Goal: Navigation & Orientation: Find specific page/section

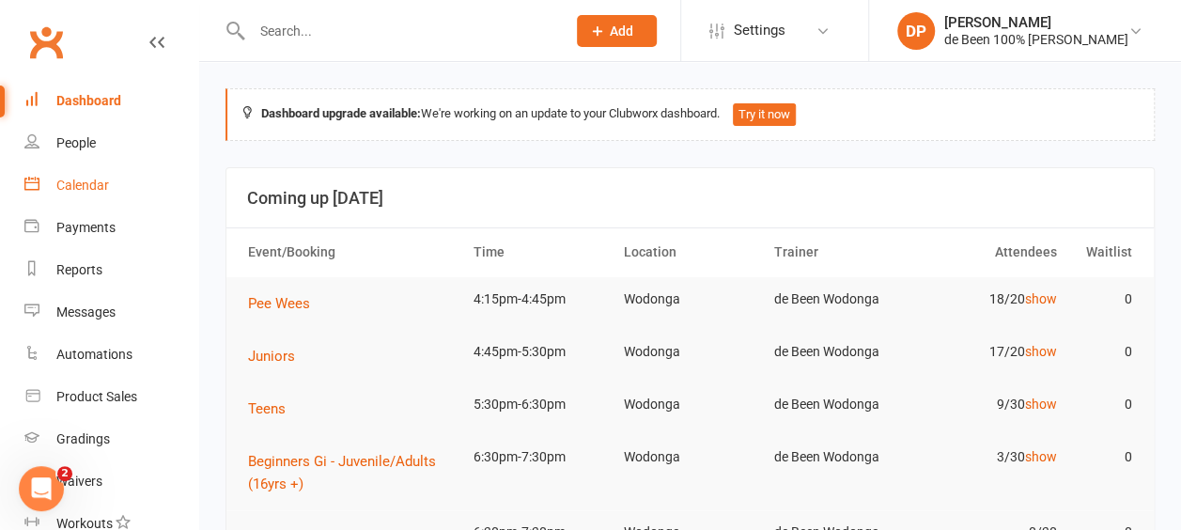
click at [92, 183] on div "Calendar" at bounding box center [82, 185] width 53 height 15
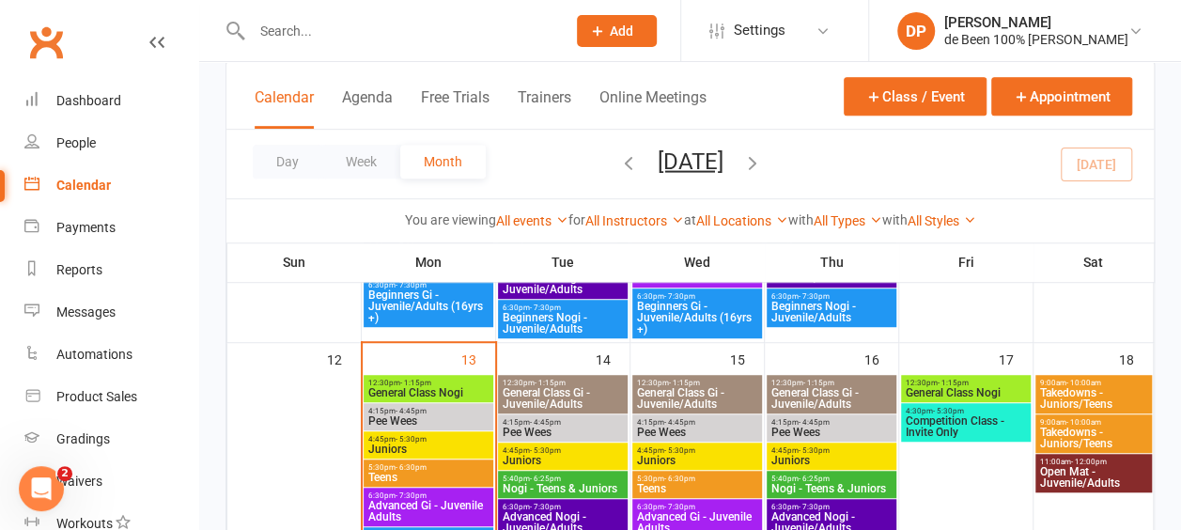
scroll to position [476, 0]
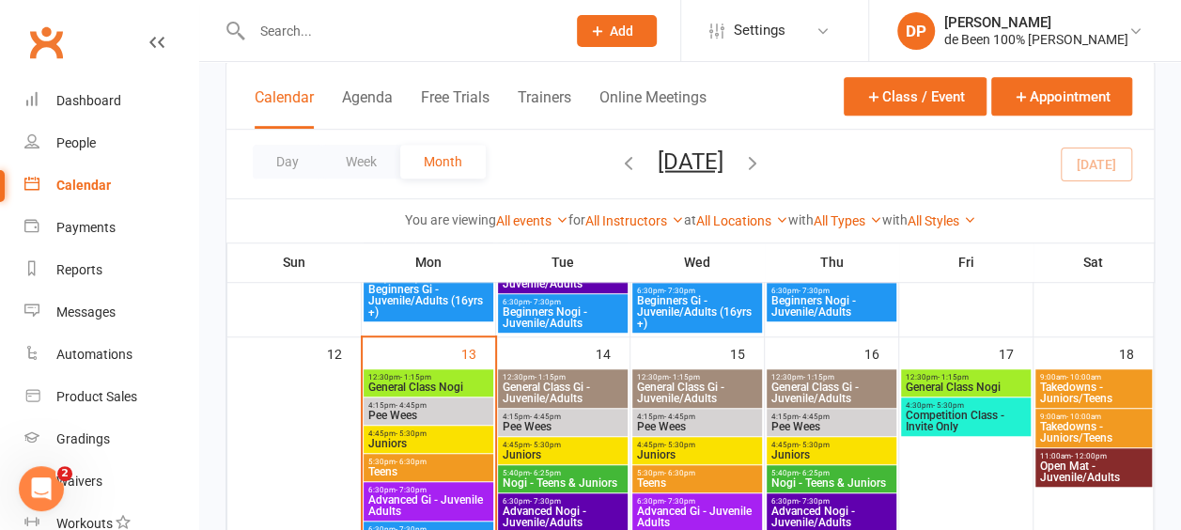
click at [416, 410] on span "Pee Wees" at bounding box center [428, 415] width 122 height 11
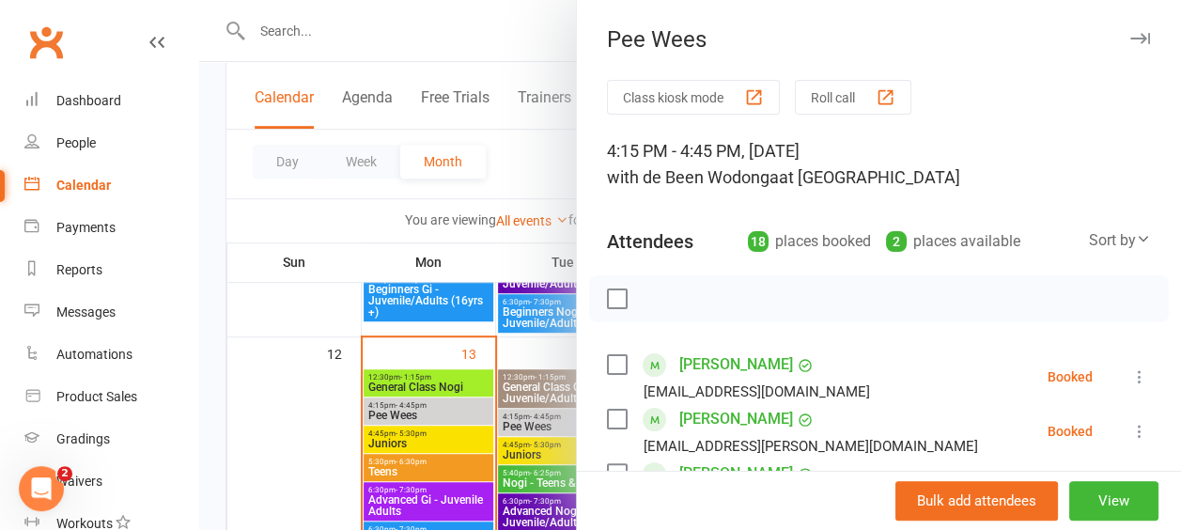
click at [1089, 248] on div "Sort by" at bounding box center [1120, 240] width 62 height 24
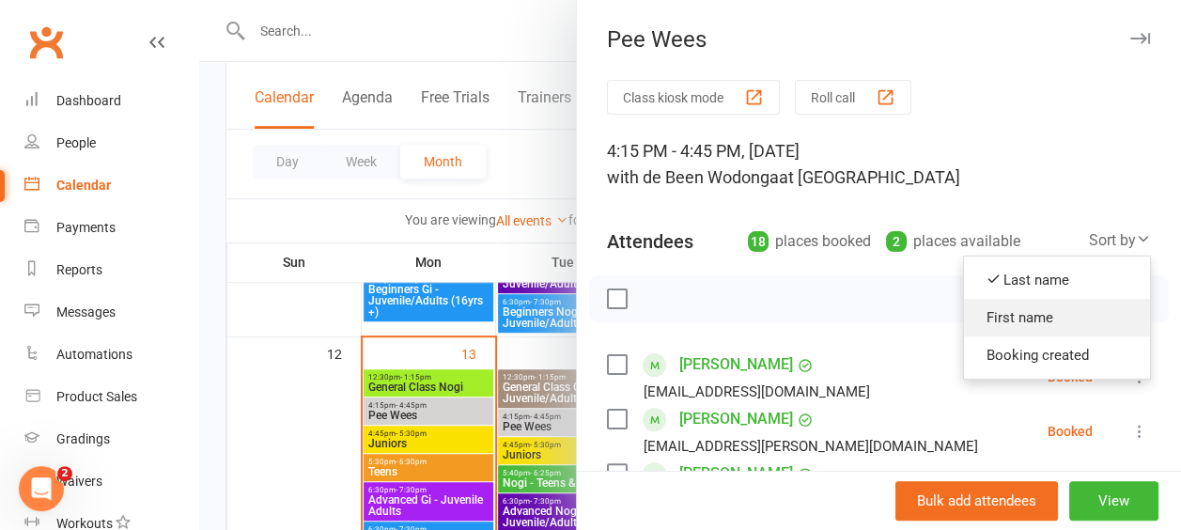
click at [1011, 308] on link "First name" at bounding box center [1057, 318] width 186 height 38
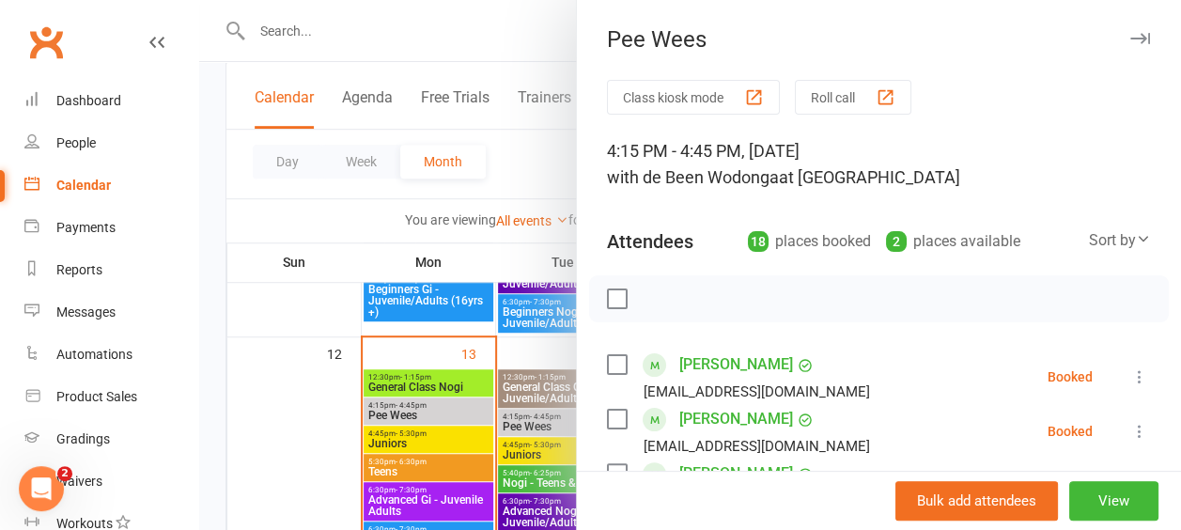
click at [100, 179] on div "Calendar" at bounding box center [83, 185] width 55 height 15
click at [84, 137] on div "People" at bounding box center [75, 142] width 39 height 15
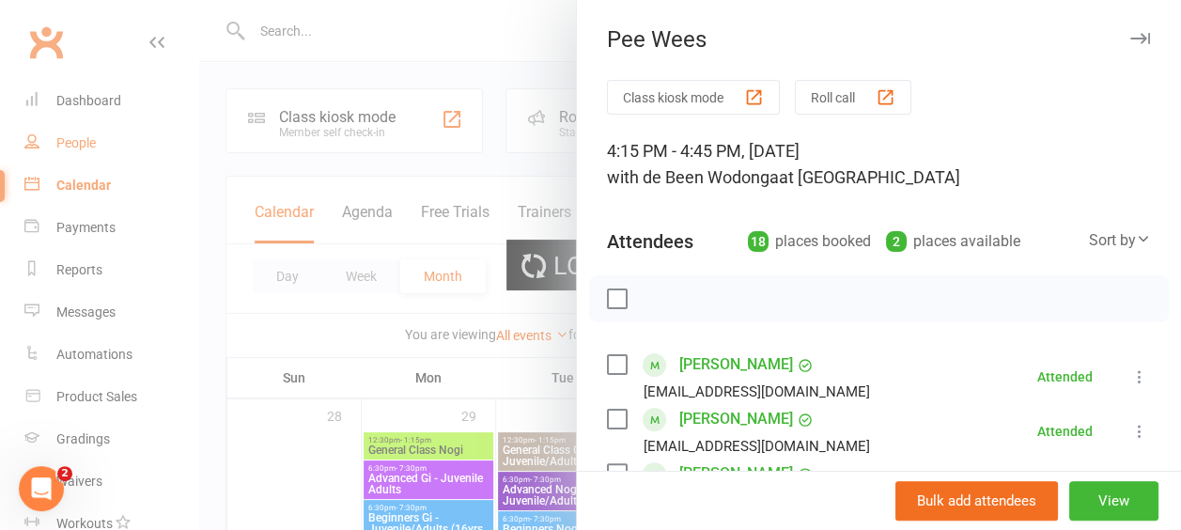
select select "100"
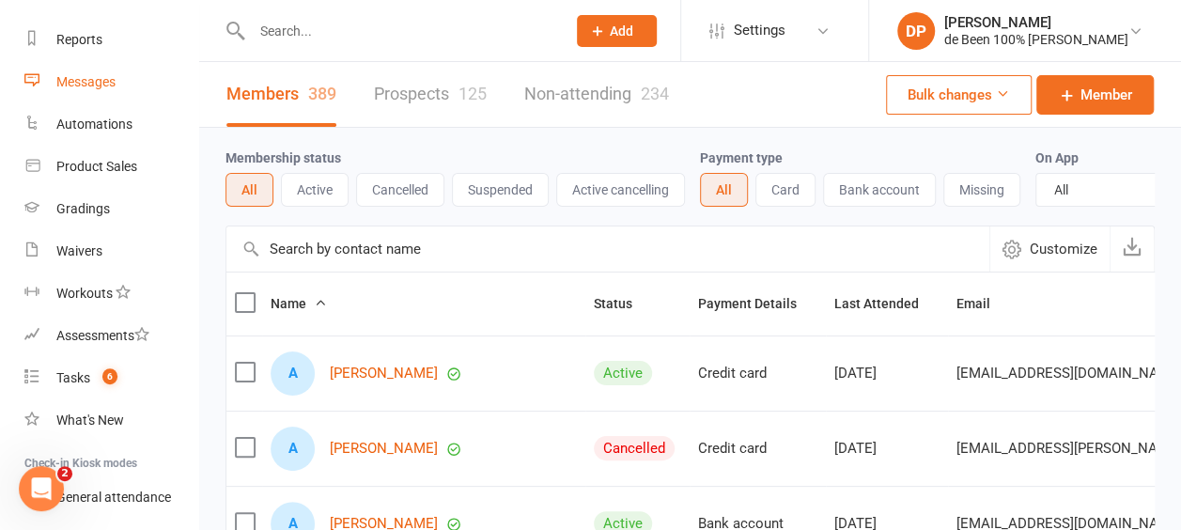
scroll to position [231, 0]
click at [70, 375] on div "Tasks" at bounding box center [73, 376] width 34 height 15
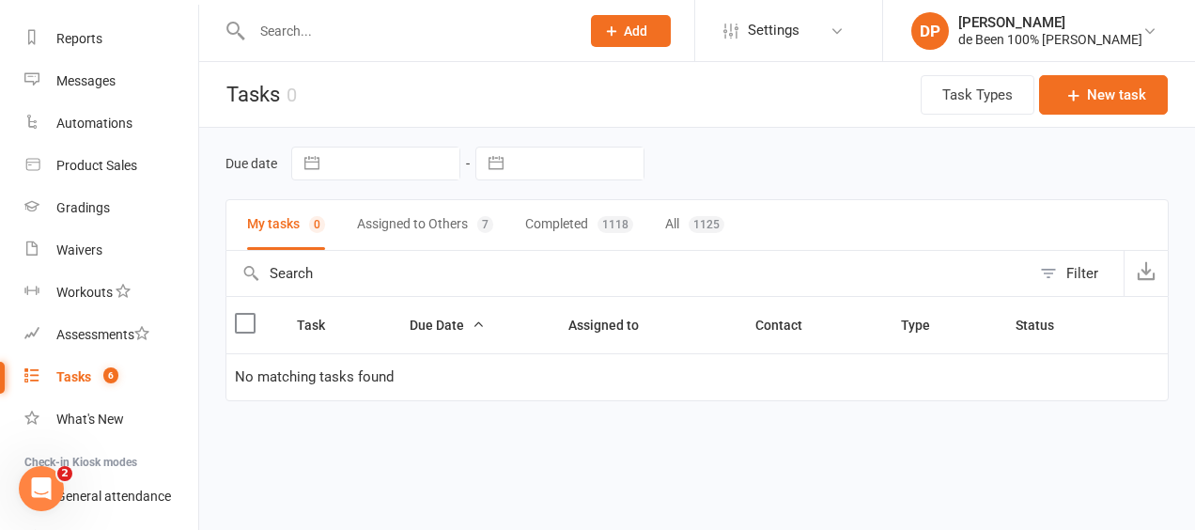
click at [429, 224] on button "Assigned to Others 7" at bounding box center [425, 225] width 136 height 50
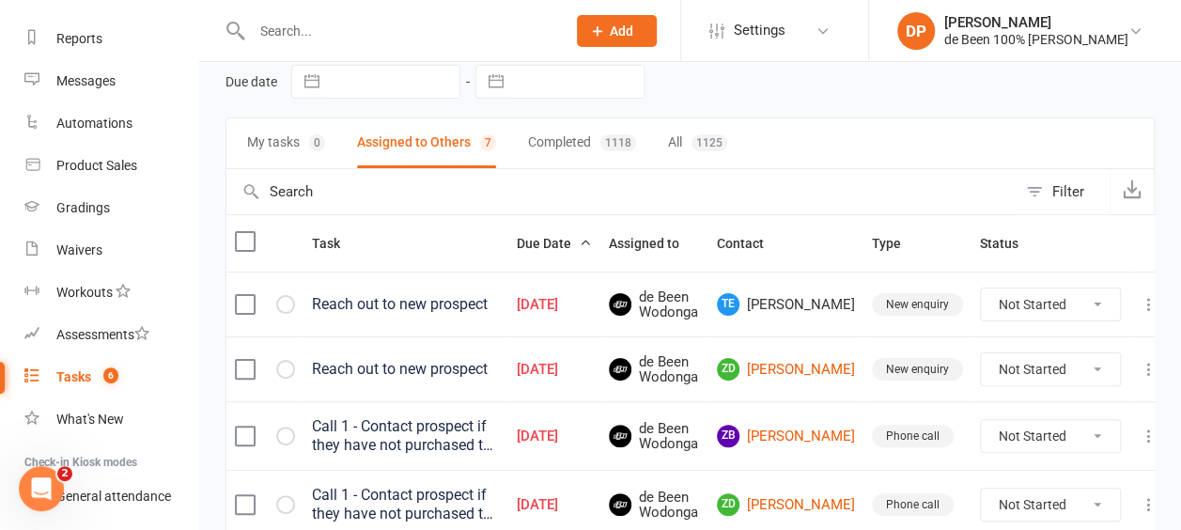
scroll to position [95, 0]
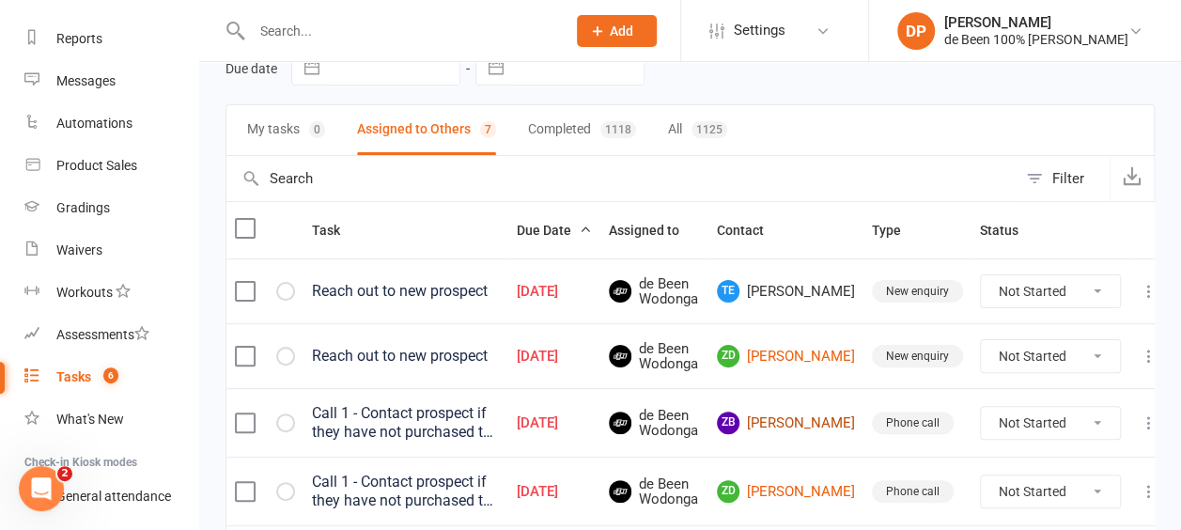
click at [798, 421] on link "ZB [PERSON_NAME]" at bounding box center [786, 423] width 138 height 23
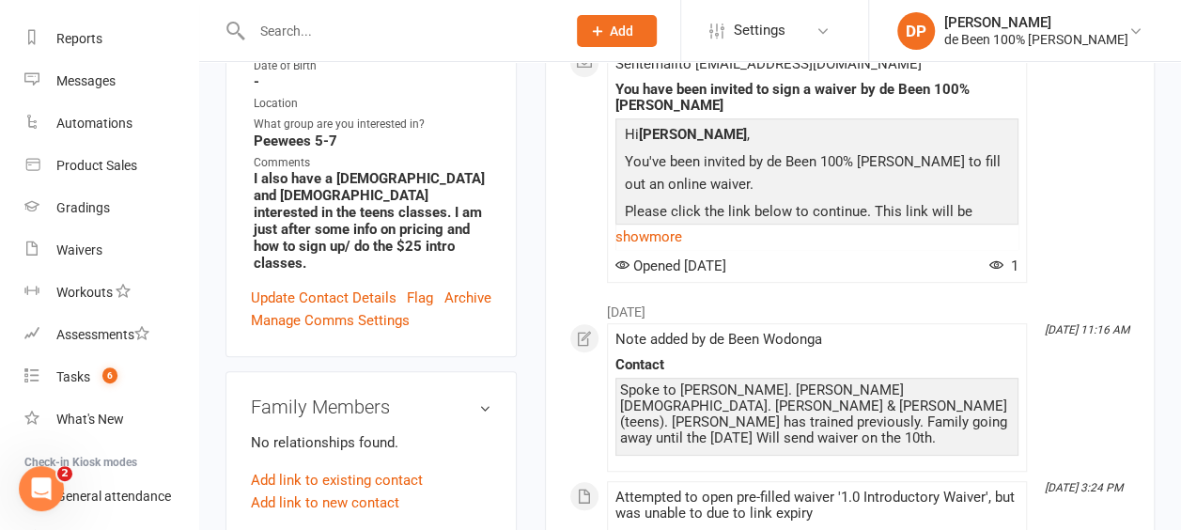
scroll to position [450, 0]
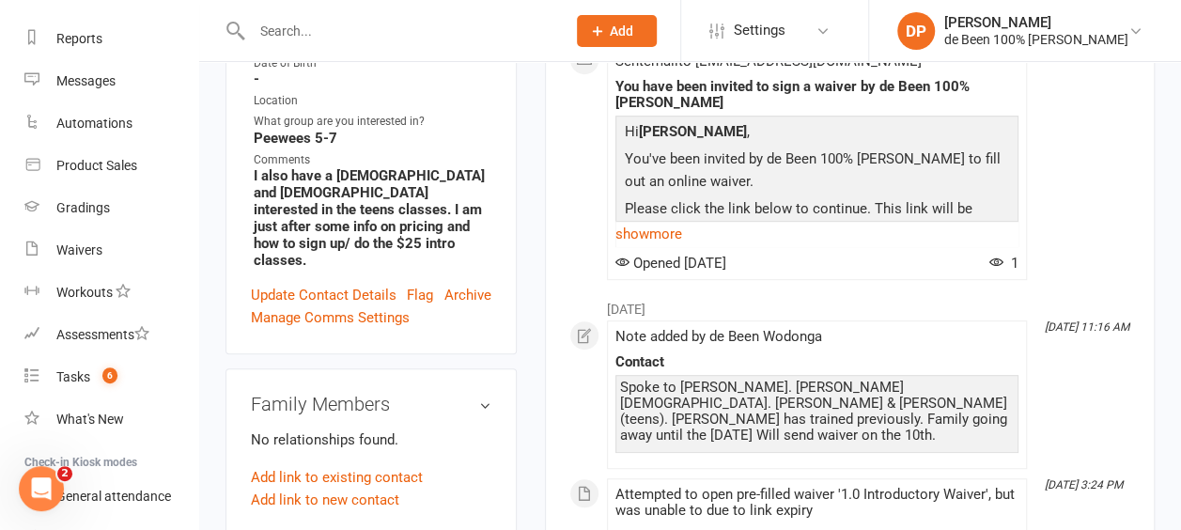
click at [754, 329] on div "Note added by de Been Wodonga" at bounding box center [817, 337] width 403 height 16
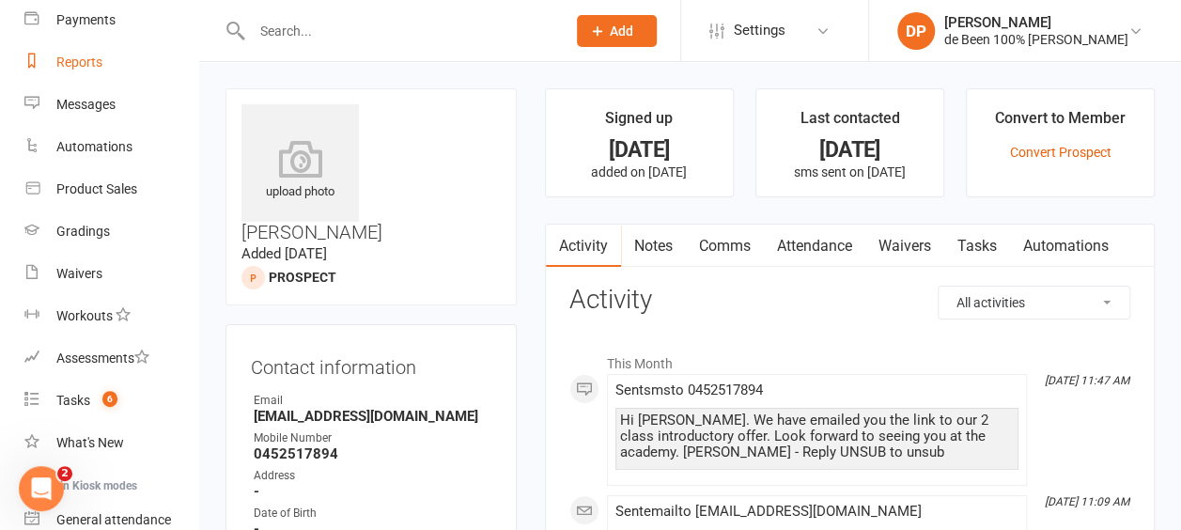
scroll to position [197, 0]
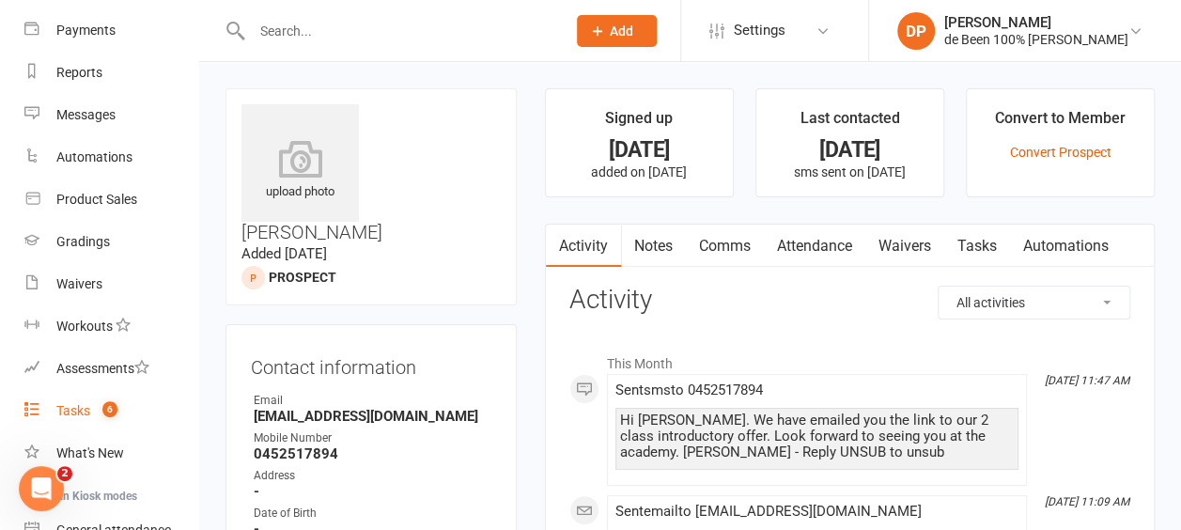
click at [71, 410] on div "Tasks" at bounding box center [73, 410] width 34 height 15
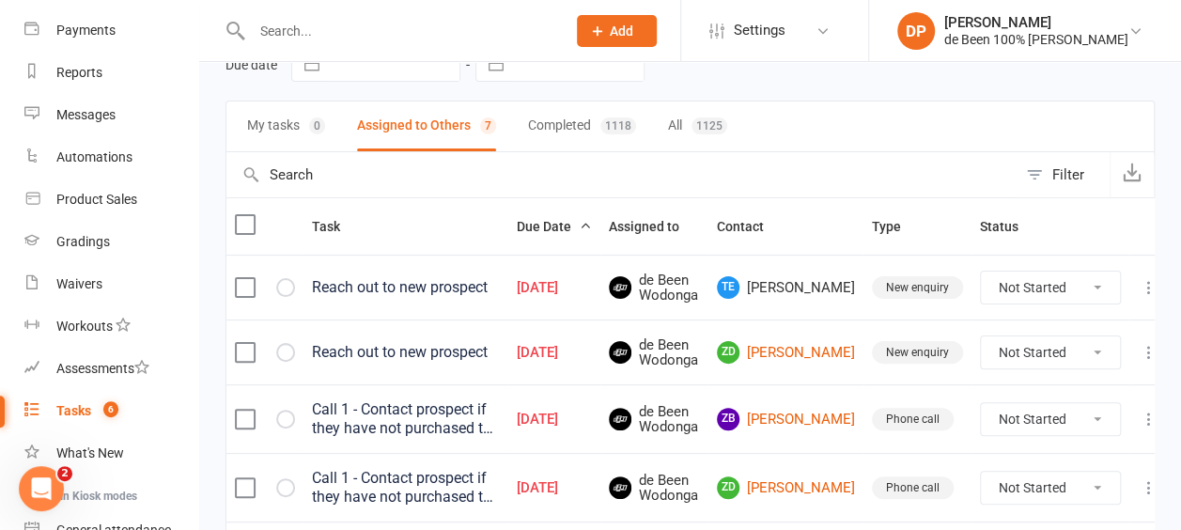
scroll to position [100, 0]
click at [0, 0] on icon "button" at bounding box center [0, 0] width 0 height 0
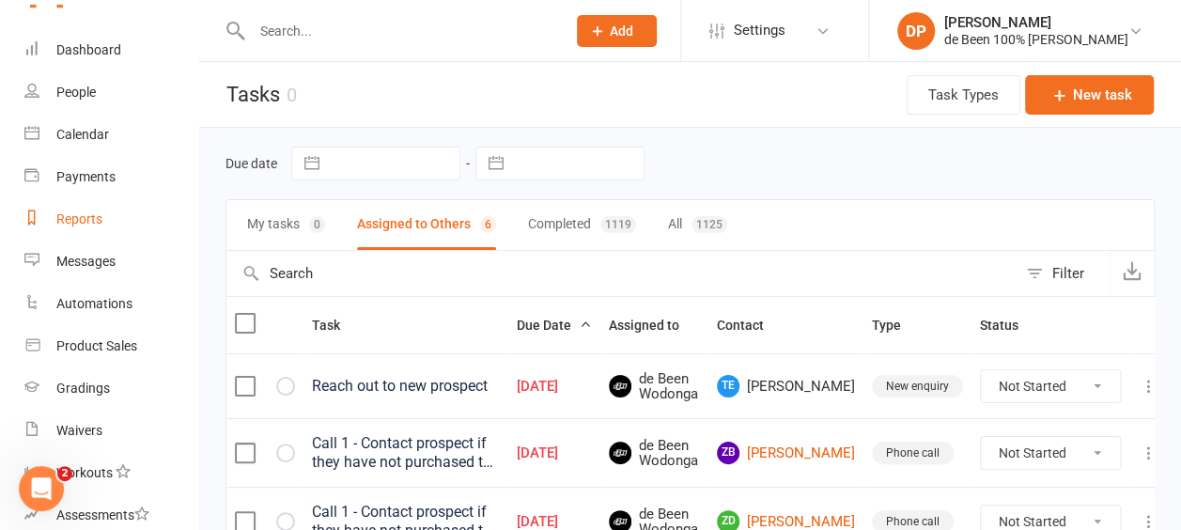
scroll to position [0, 0]
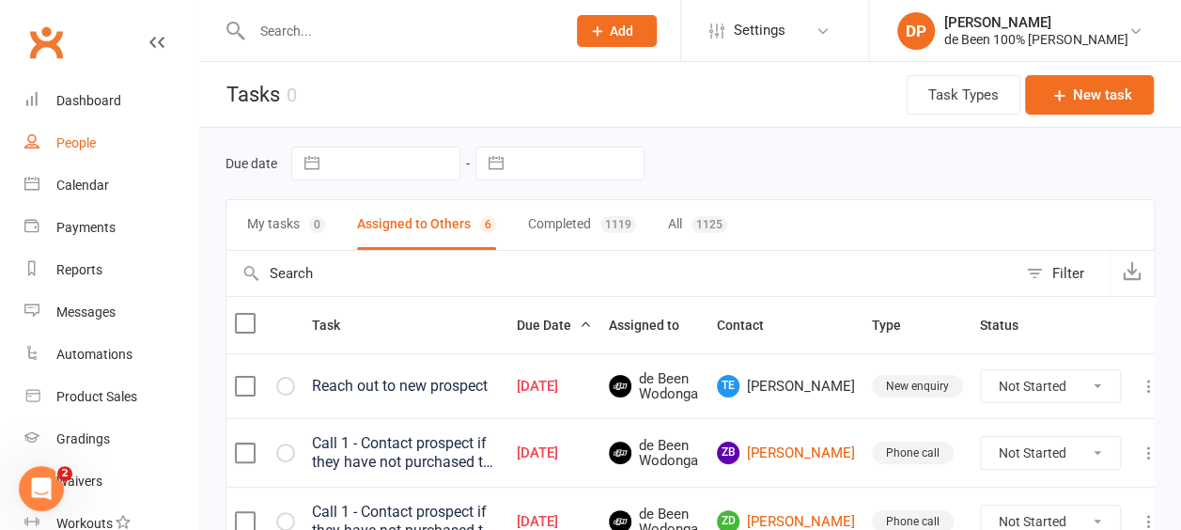
click at [78, 146] on div "People" at bounding box center [75, 142] width 39 height 15
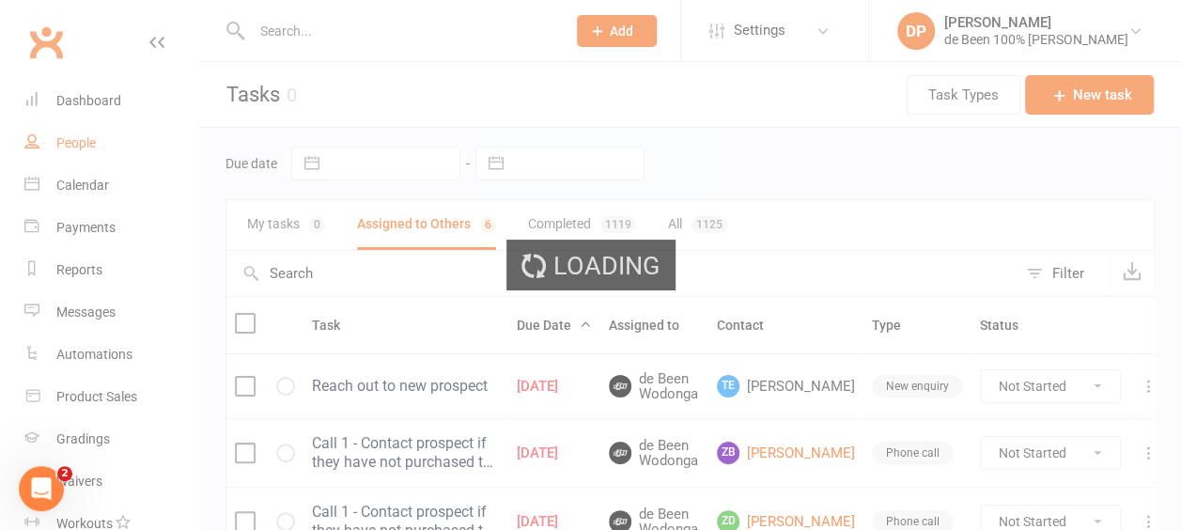
select select "100"
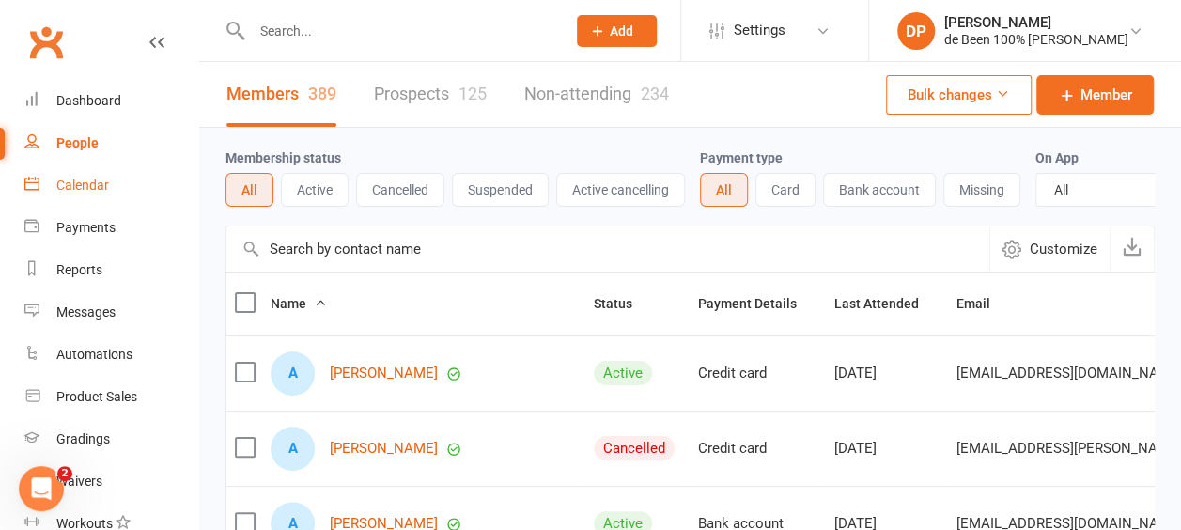
click at [87, 186] on div "Calendar" at bounding box center [82, 185] width 53 height 15
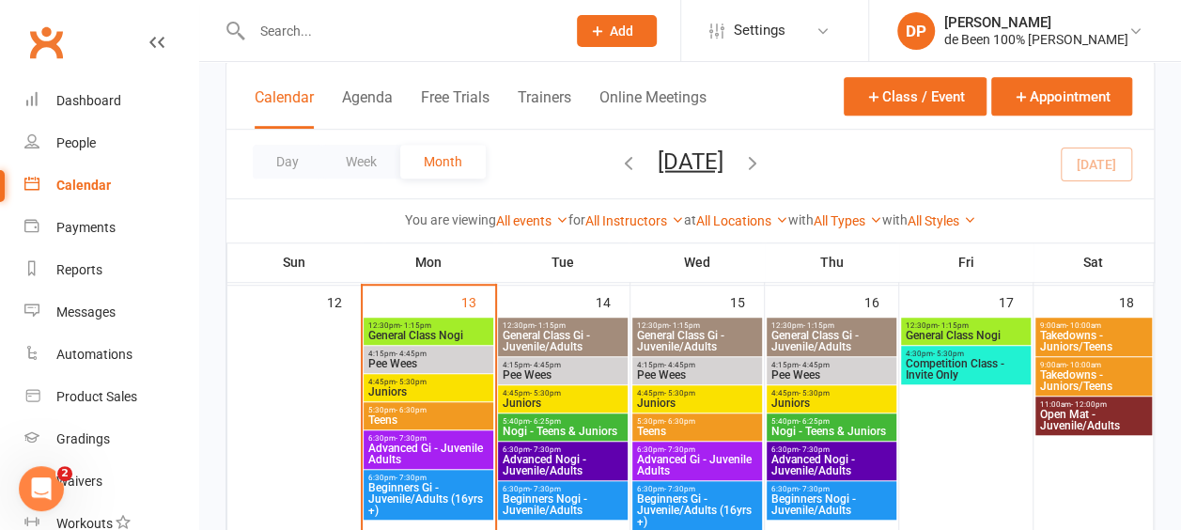
scroll to position [526, 0]
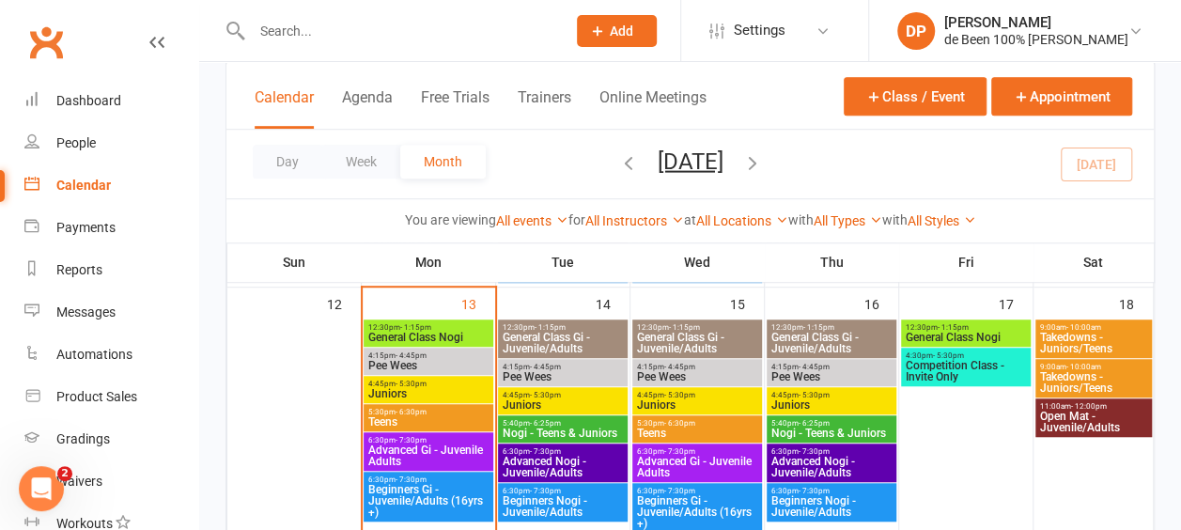
click at [419, 355] on span "- 4:45pm" at bounding box center [411, 355] width 31 height 8
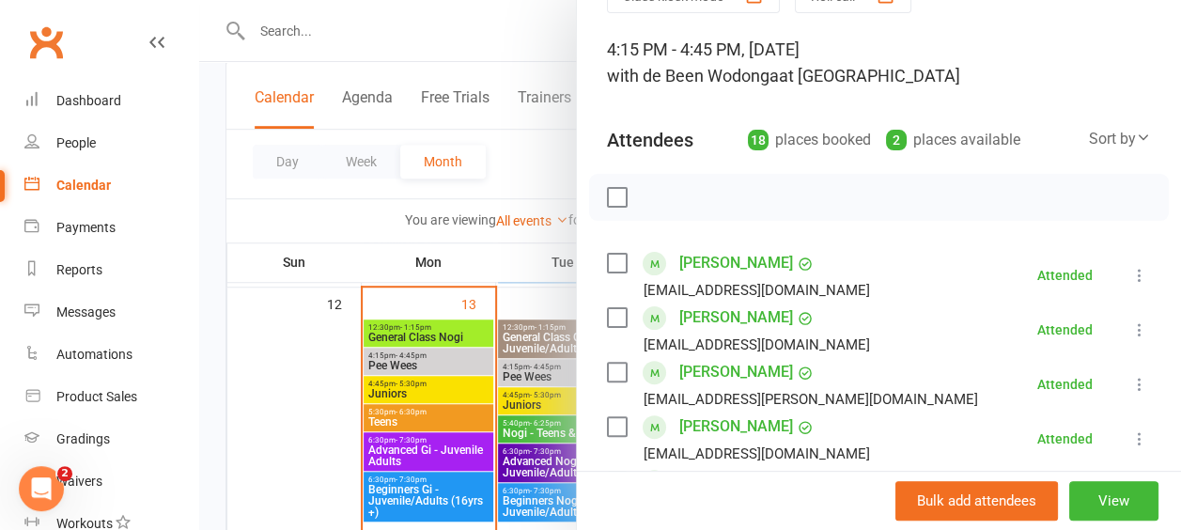
scroll to position [84, 0]
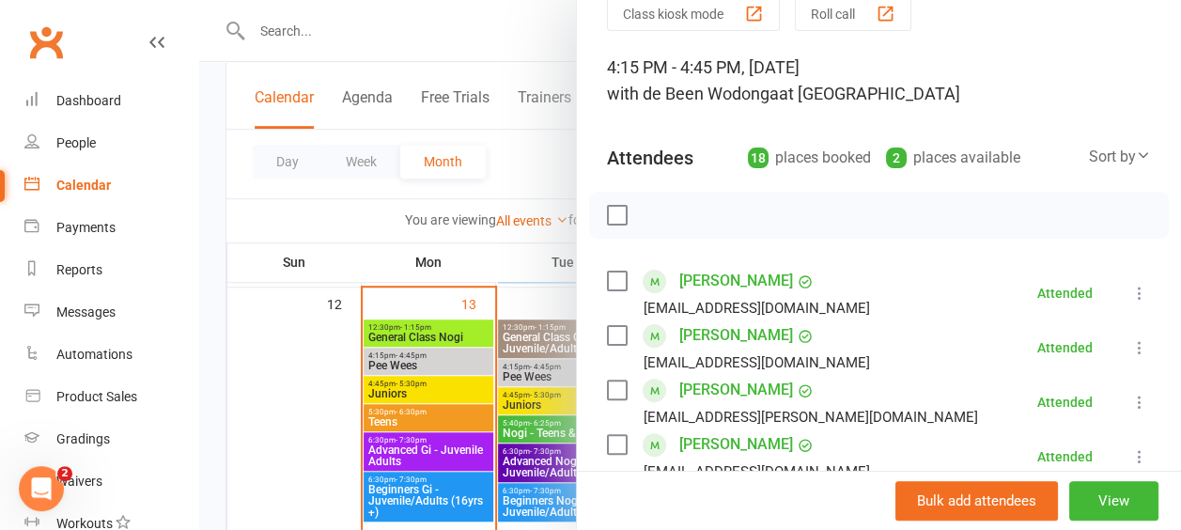
click at [422, 391] on div at bounding box center [690, 265] width 982 height 530
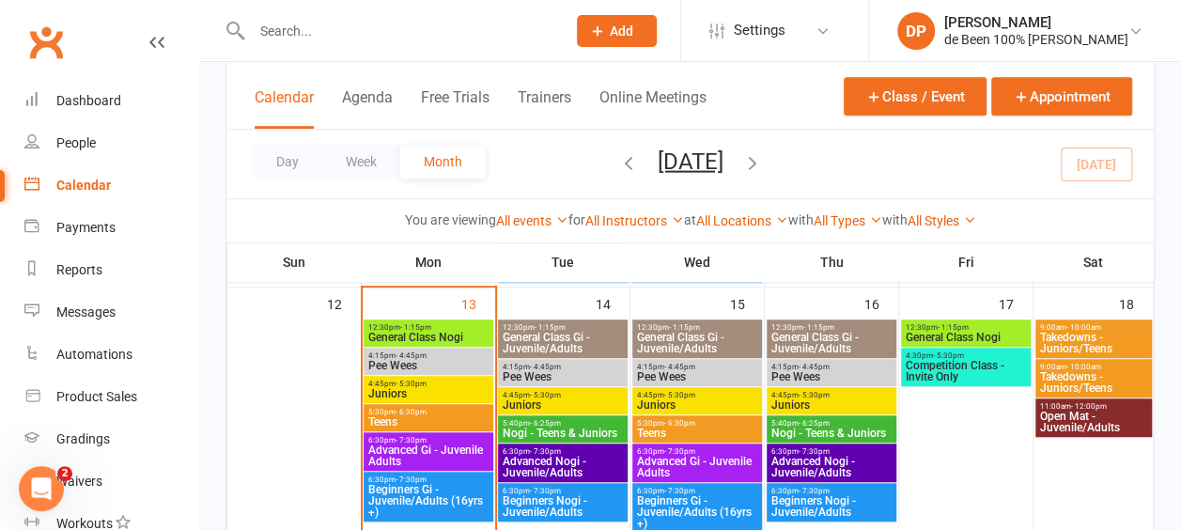
click at [402, 383] on span "- 5:30pm" at bounding box center [411, 384] width 31 height 8
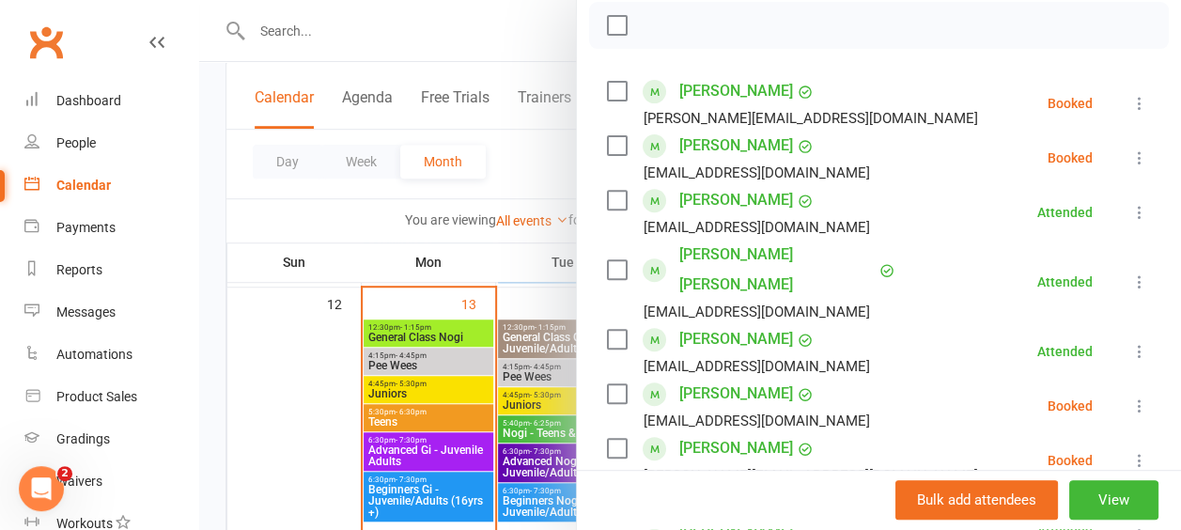
scroll to position [276, 0]
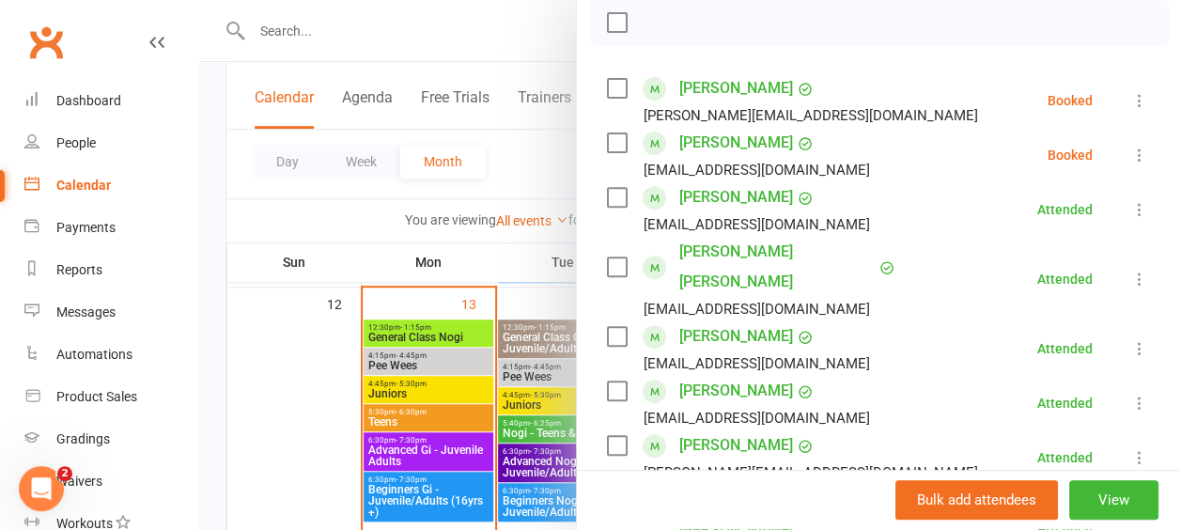
click at [864, 430] on li "[PERSON_NAME] [PERSON_NAME][EMAIL_ADDRESS][DOMAIN_NAME] Attended More info Remo…" at bounding box center [879, 457] width 544 height 55
click at [1131, 160] on icon at bounding box center [1140, 155] width 19 height 19
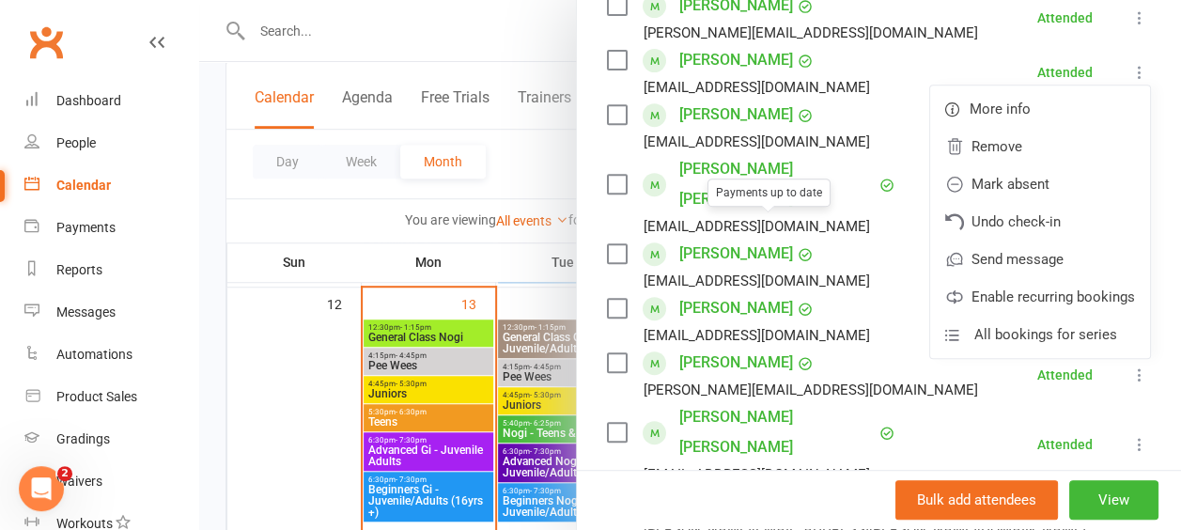
scroll to position [368, 0]
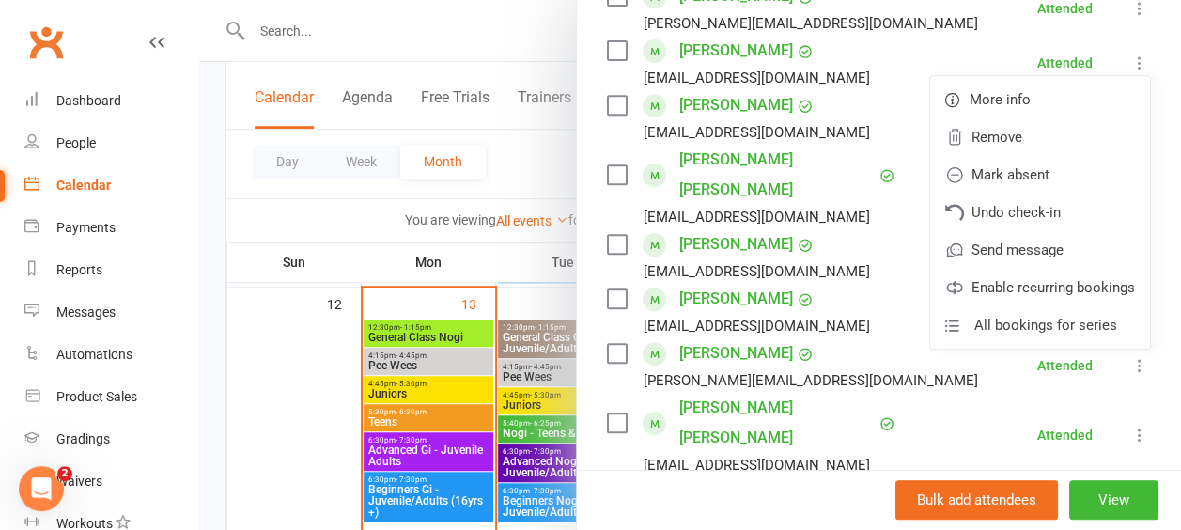
click at [755, 338] on link "[PERSON_NAME]" at bounding box center [736, 353] width 114 height 30
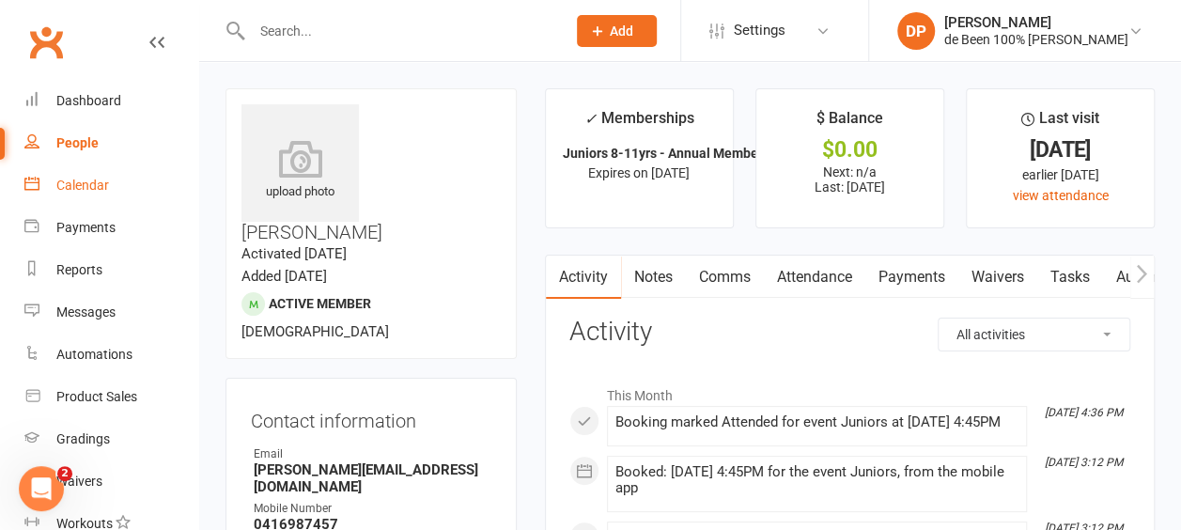
click at [77, 180] on div "Calendar" at bounding box center [82, 185] width 53 height 15
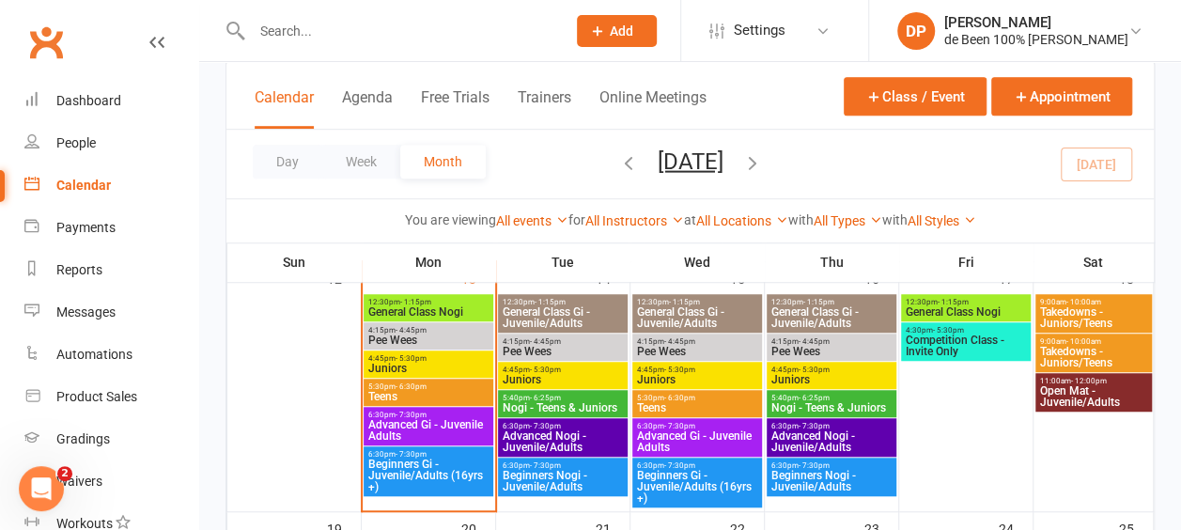
scroll to position [553, 0]
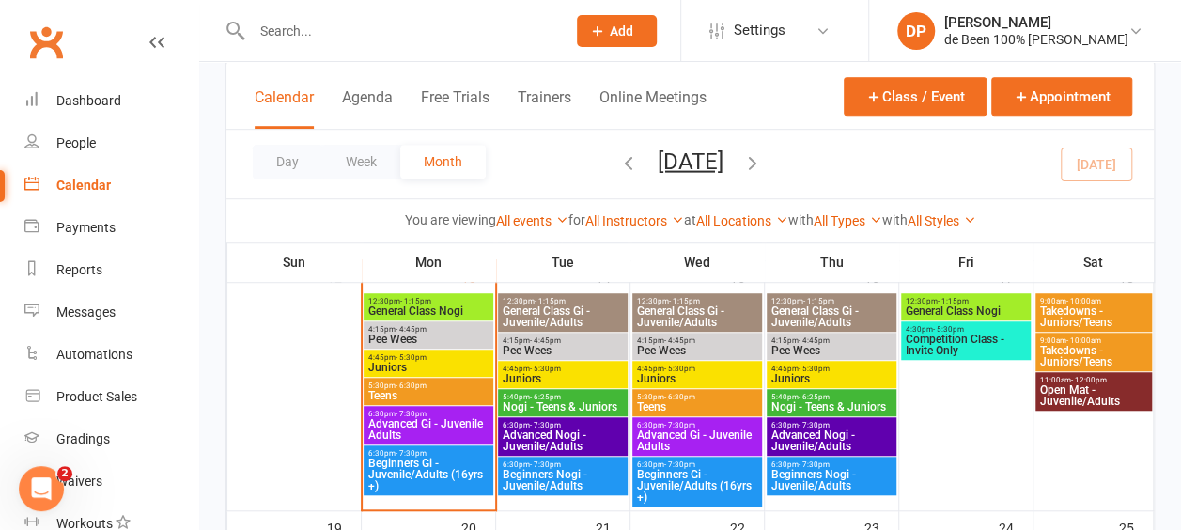
click at [414, 357] on span "- 5:30pm" at bounding box center [411, 357] width 31 height 8
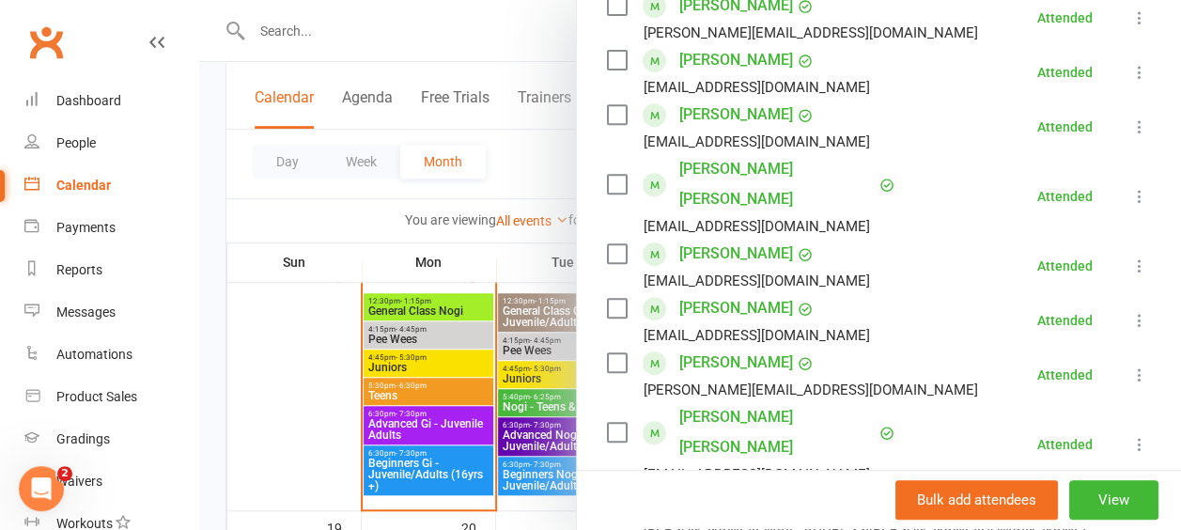
scroll to position [347, 0]
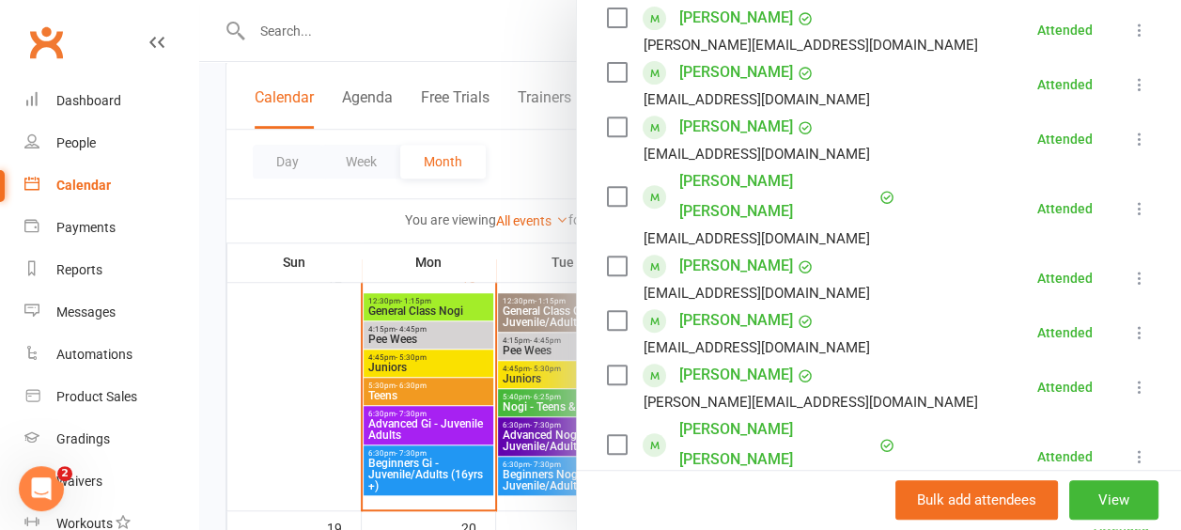
click at [412, 387] on div at bounding box center [690, 265] width 982 height 530
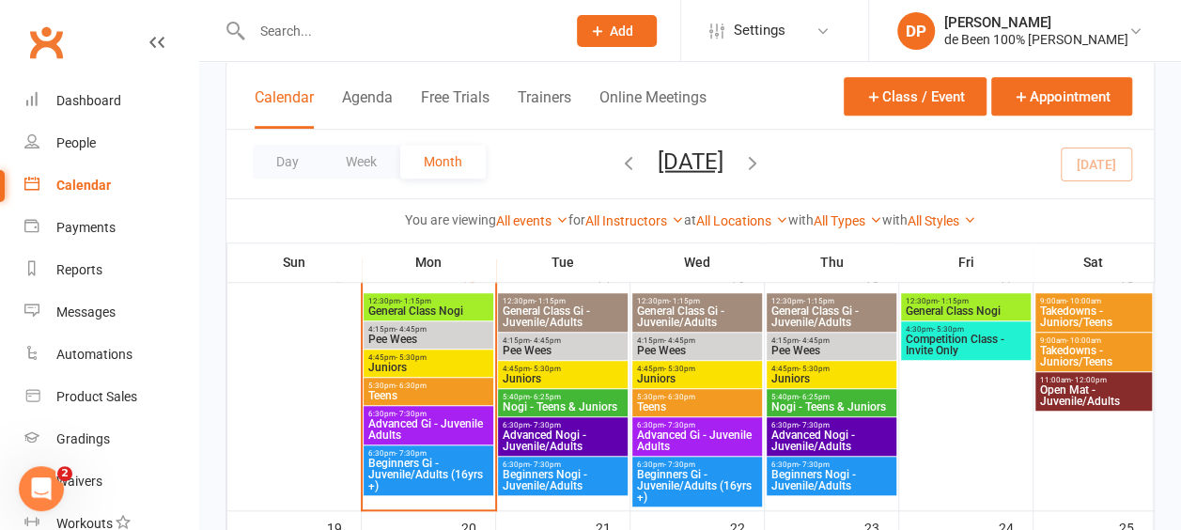
click at [412, 387] on span "- 6:30pm" at bounding box center [411, 386] width 31 height 8
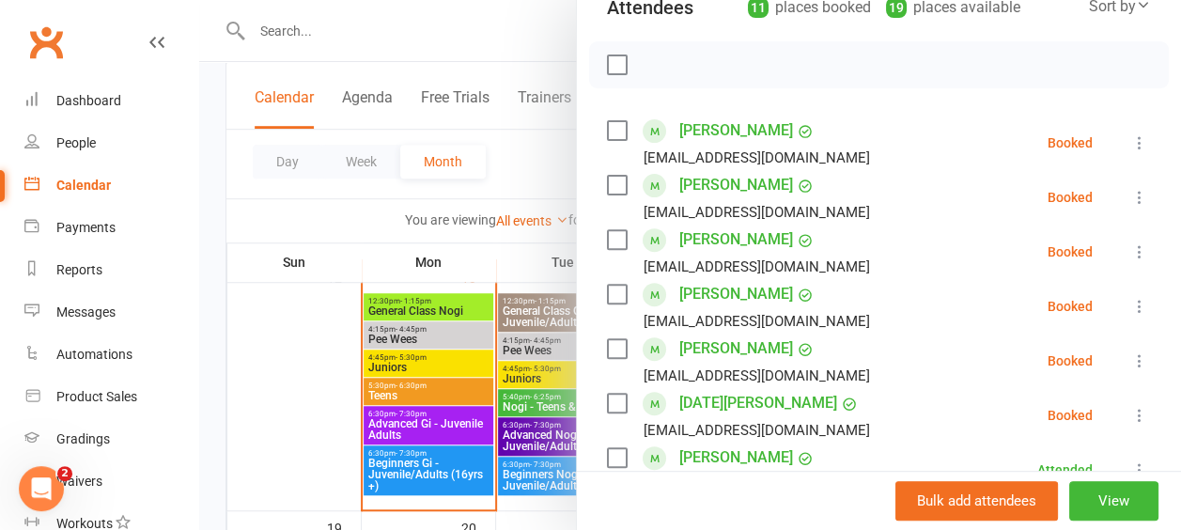
scroll to position [229, 0]
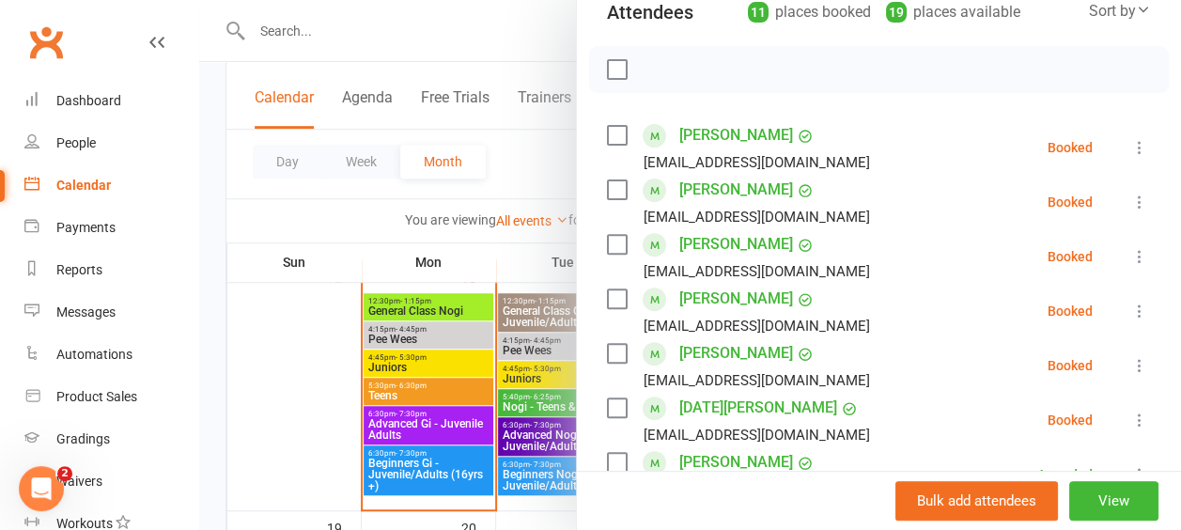
click at [521, 169] on div at bounding box center [690, 265] width 982 height 530
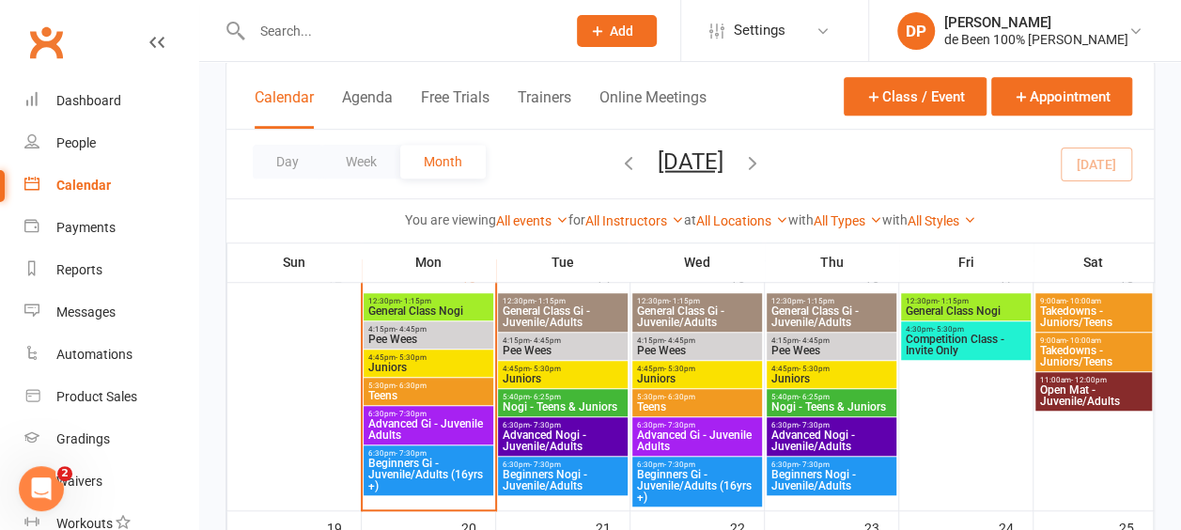
click at [521, 169] on div "Day Week Month [DATE] [DATE] Sun Mon Tue Wed Thu Fri Sat 28 29 30 01 02 03 04 0…" at bounding box center [690, 164] width 928 height 69
click at [441, 384] on span "5:30pm - 6:30pm" at bounding box center [428, 386] width 122 height 8
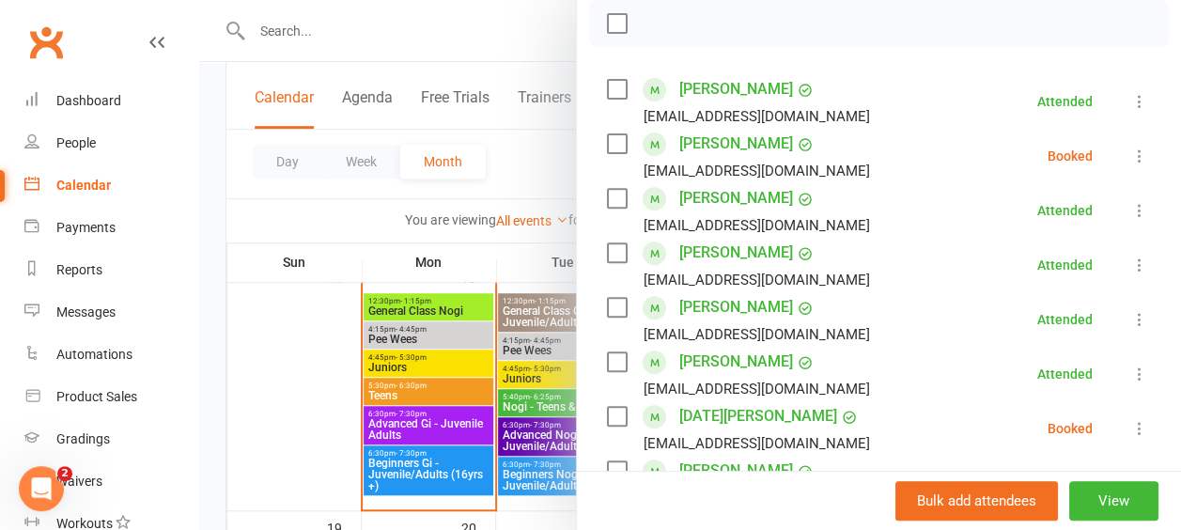
scroll to position [276, 0]
click at [269, 410] on div at bounding box center [690, 265] width 982 height 530
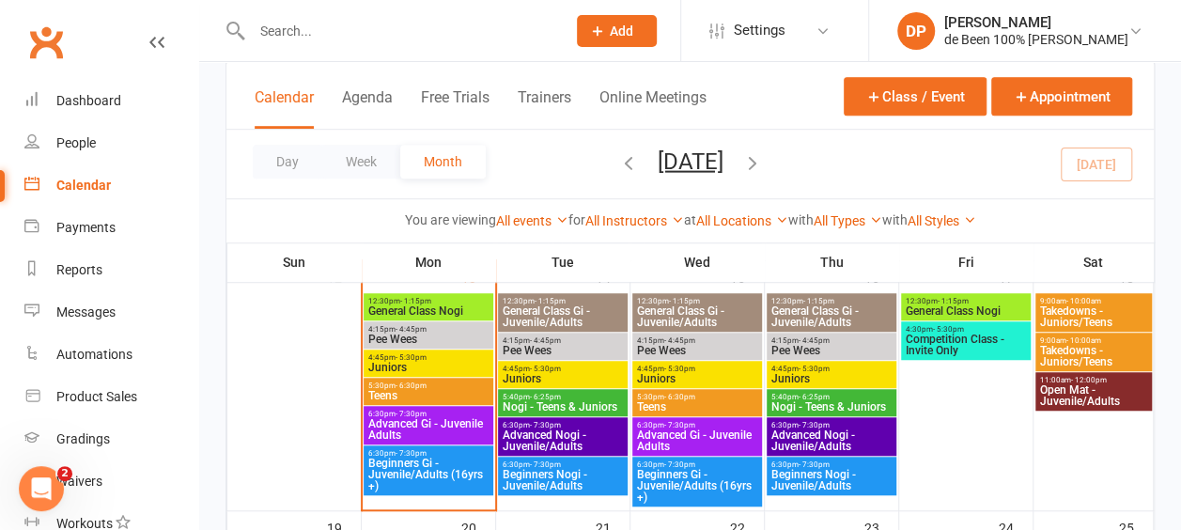
click at [415, 468] on span "Beginners Gi - Juvenile/Adults (16yrs +)" at bounding box center [428, 475] width 122 height 34
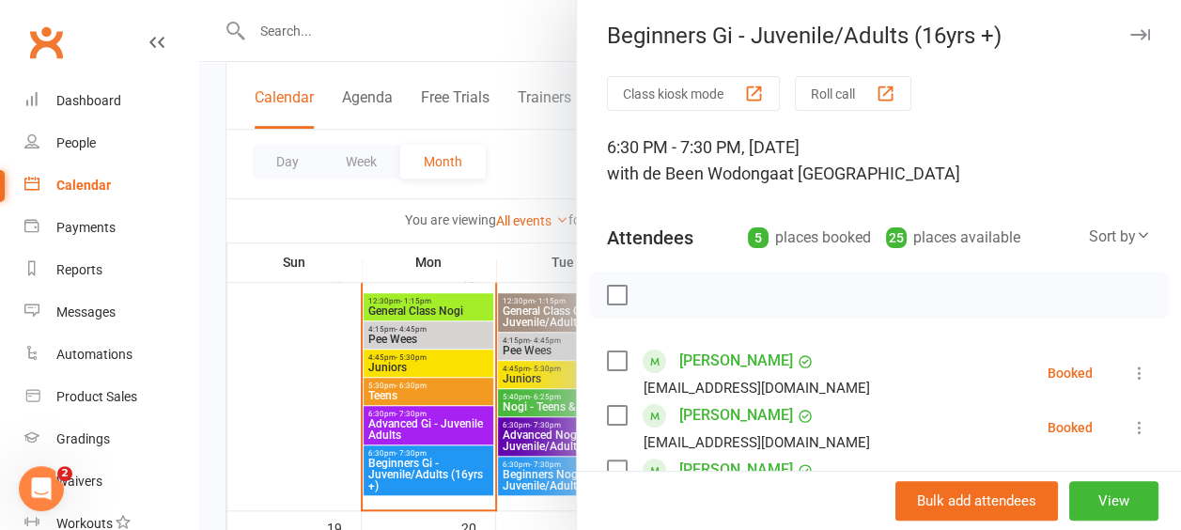
scroll to position [0, 0]
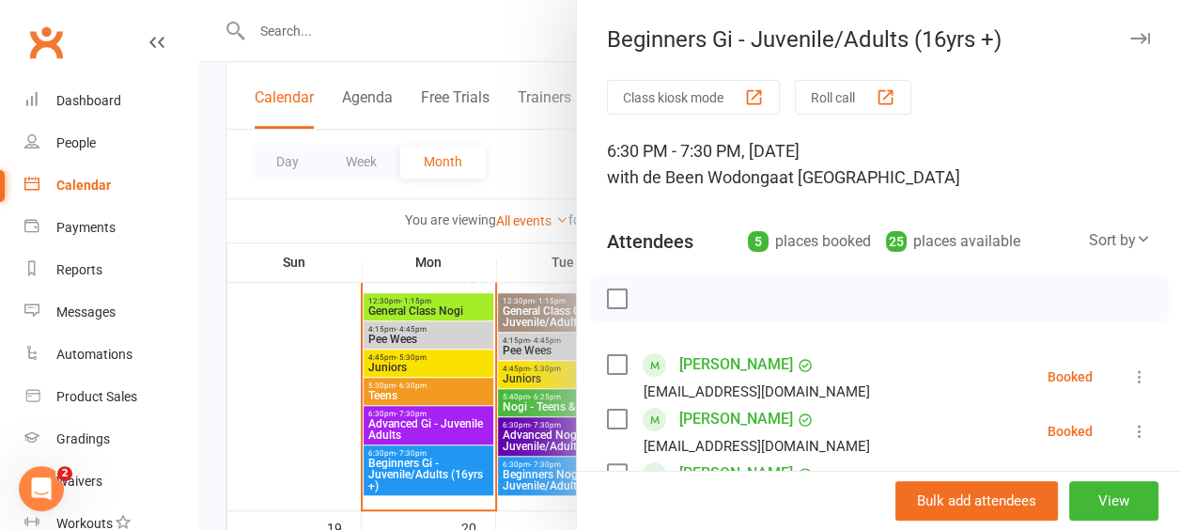
click at [429, 419] on div at bounding box center [690, 265] width 982 height 530
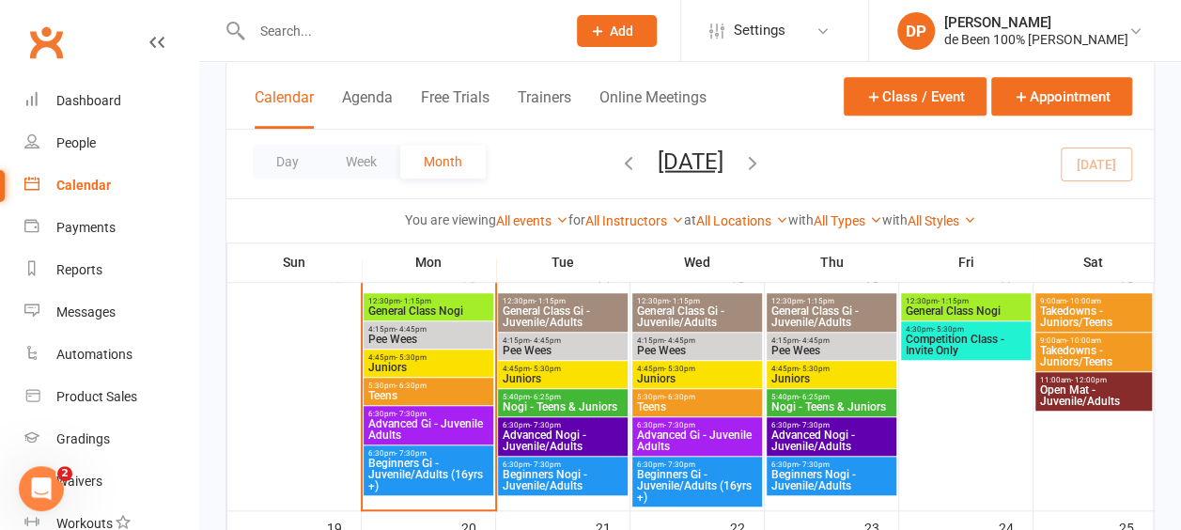
click at [429, 419] on span "Advanced Gi - Juvenile Adults" at bounding box center [428, 429] width 122 height 23
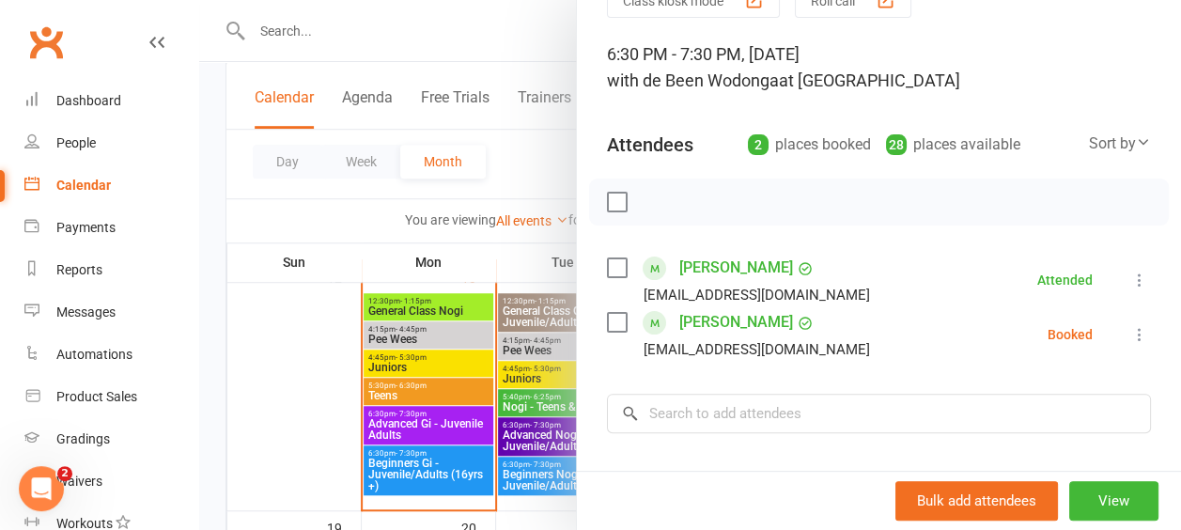
scroll to position [86, 0]
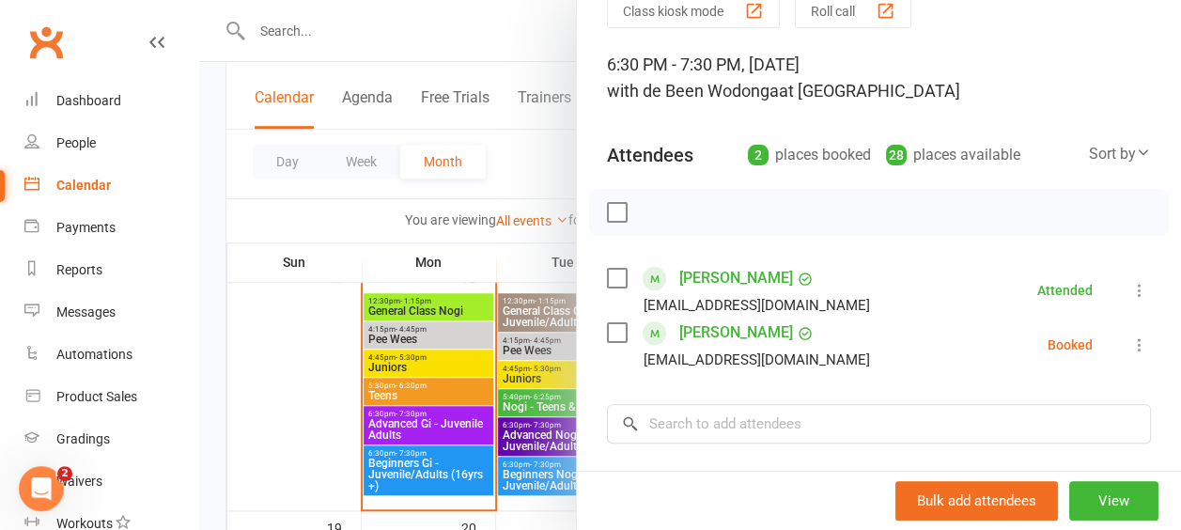
click at [258, 454] on div at bounding box center [690, 265] width 982 height 530
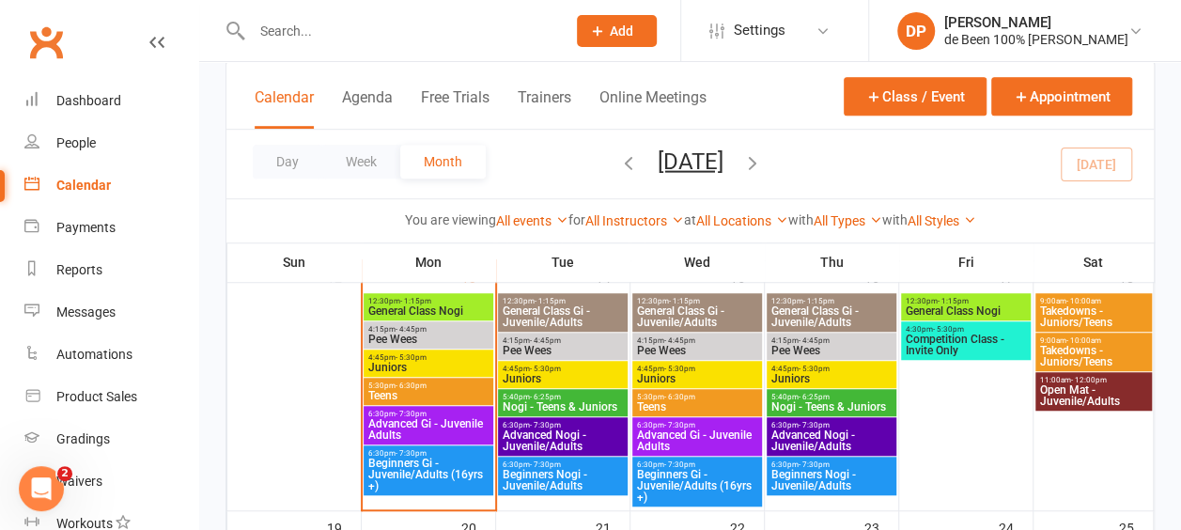
click at [258, 454] on div at bounding box center [294, 401] width 130 height 214
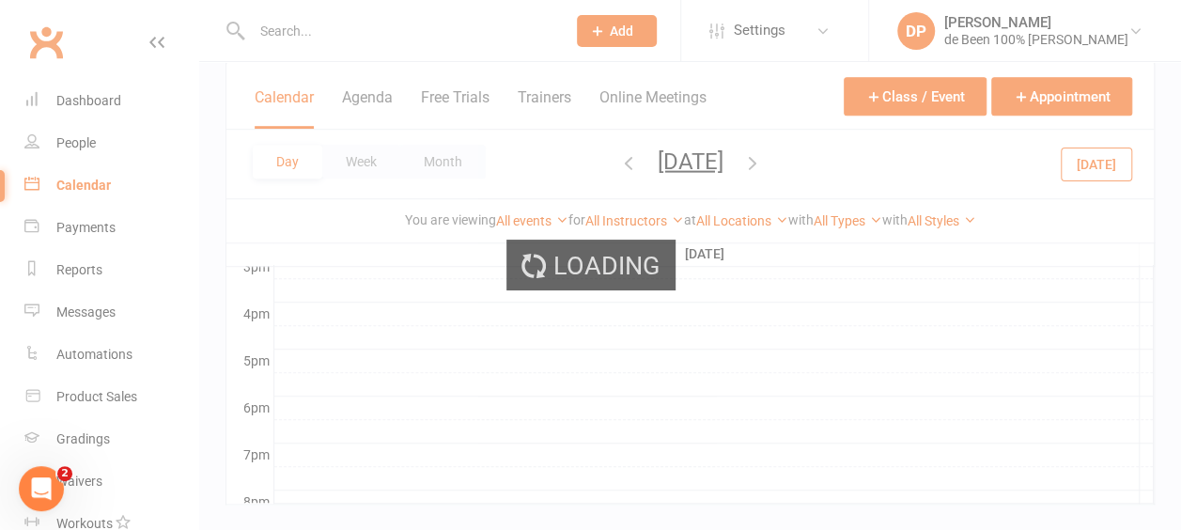
scroll to position [0, 0]
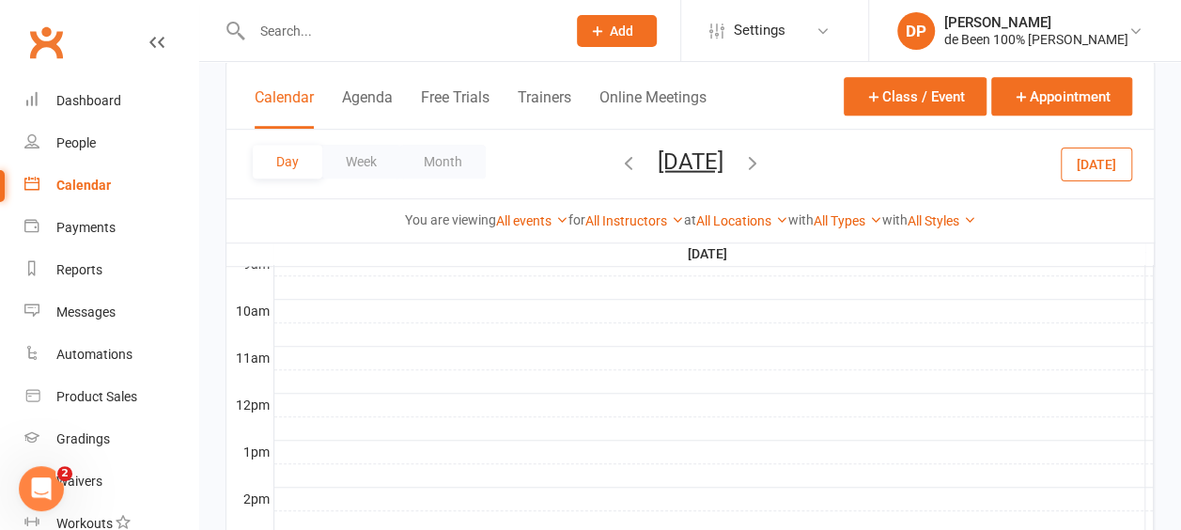
click at [258, 463] on th at bounding box center [249, 474] width 47 height 23
click at [378, 177] on button "Week" at bounding box center [361, 162] width 78 height 34
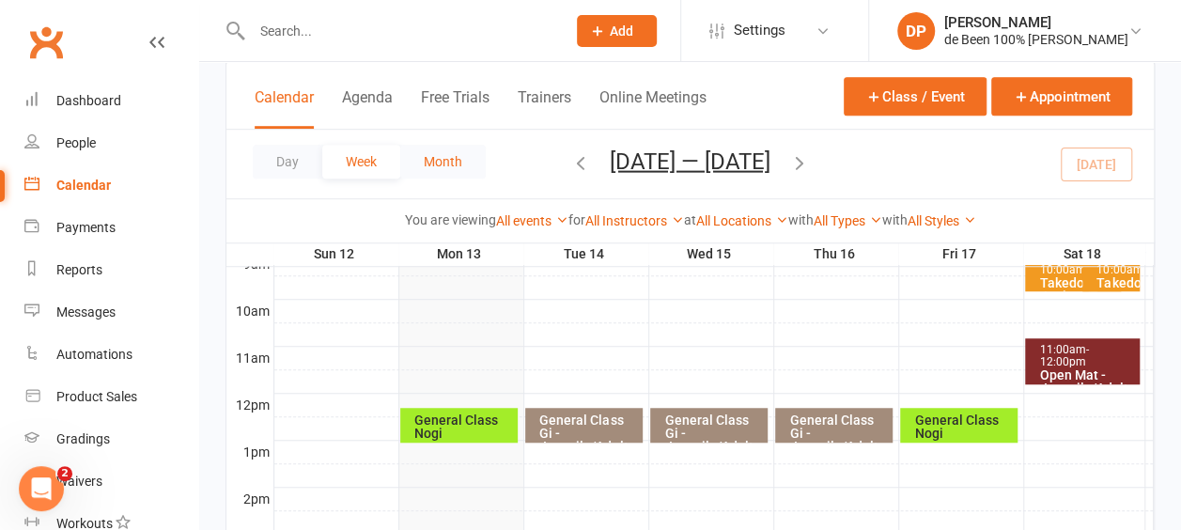
click at [451, 154] on button "Month" at bounding box center [443, 162] width 86 height 34
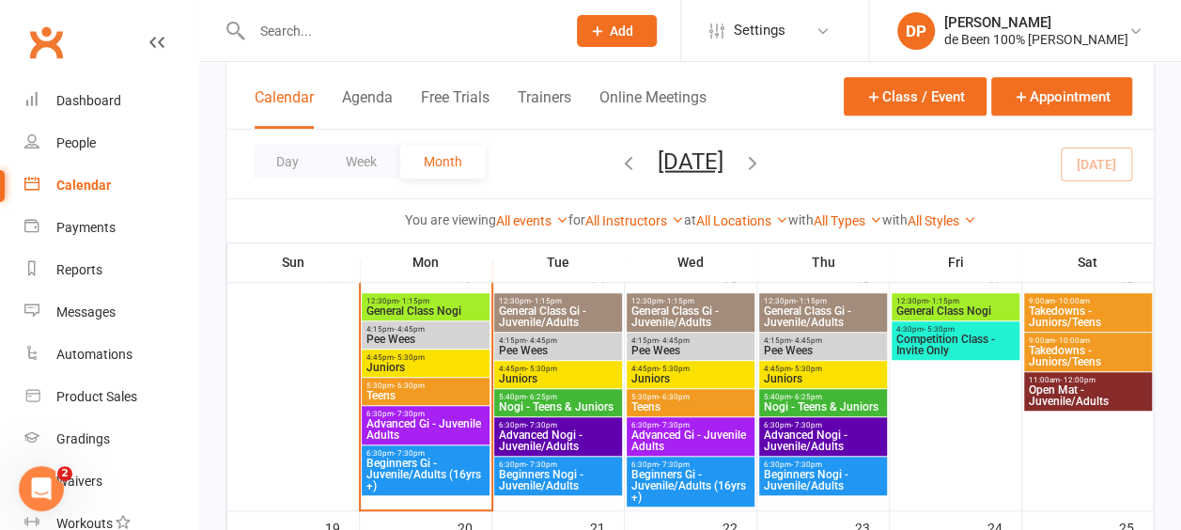
click at [421, 395] on span "Teens" at bounding box center [426, 395] width 120 height 11
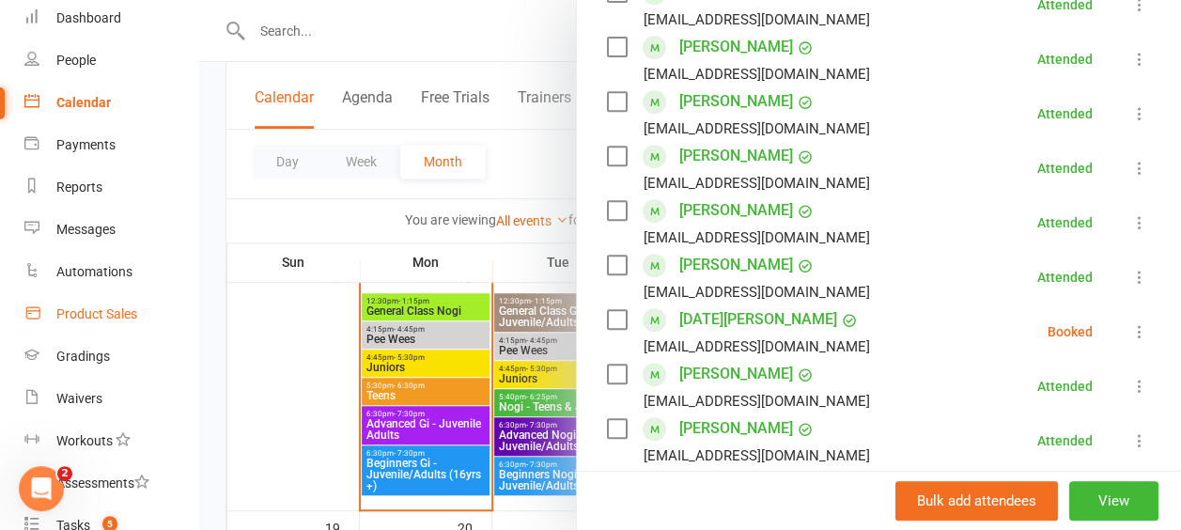
scroll to position [103, 0]
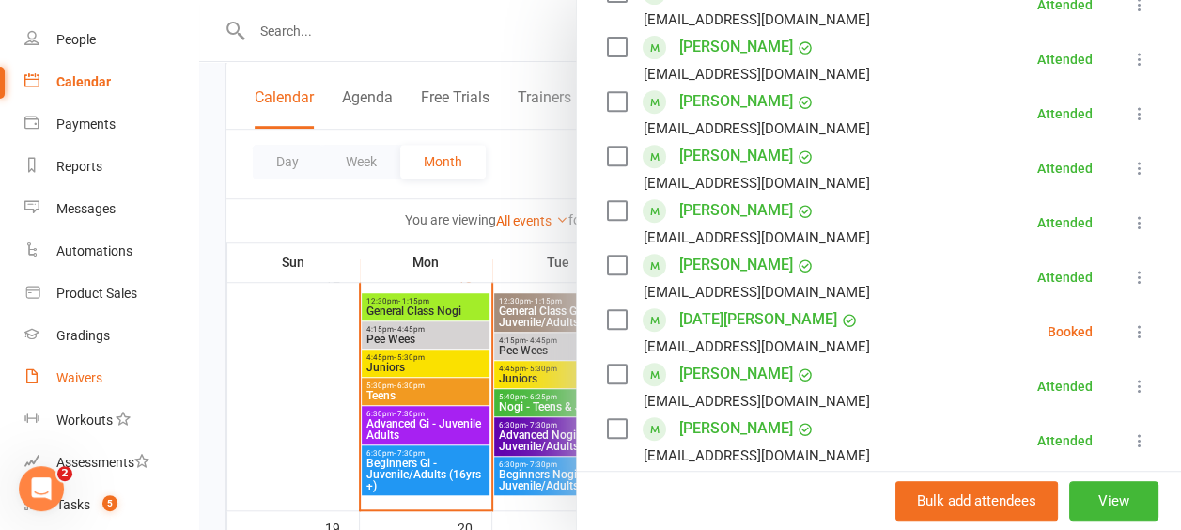
click at [71, 381] on div "Waivers" at bounding box center [79, 377] width 46 height 15
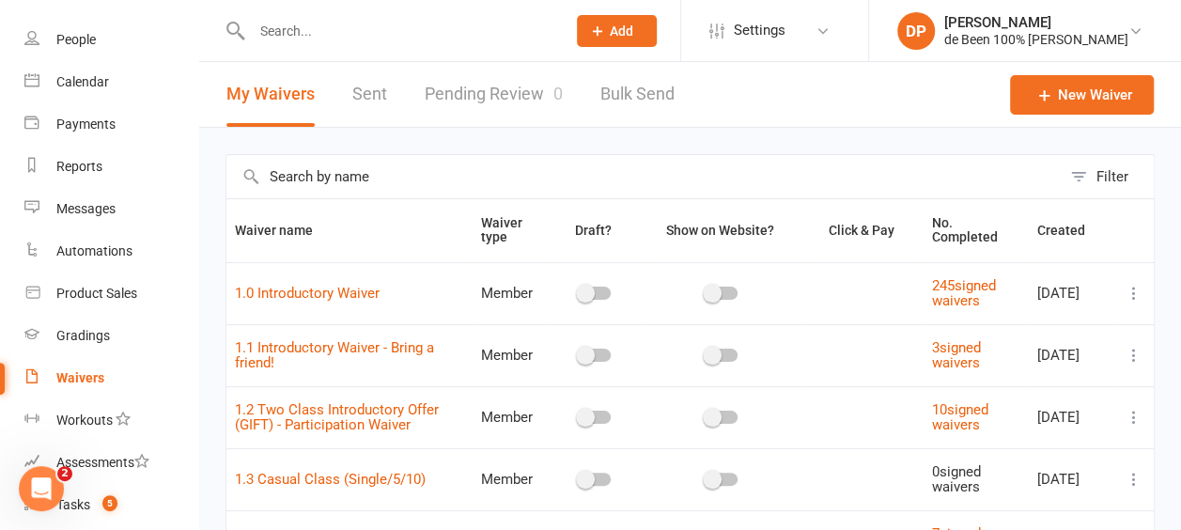
click at [492, 105] on link "Pending Review 0" at bounding box center [494, 94] width 138 height 65
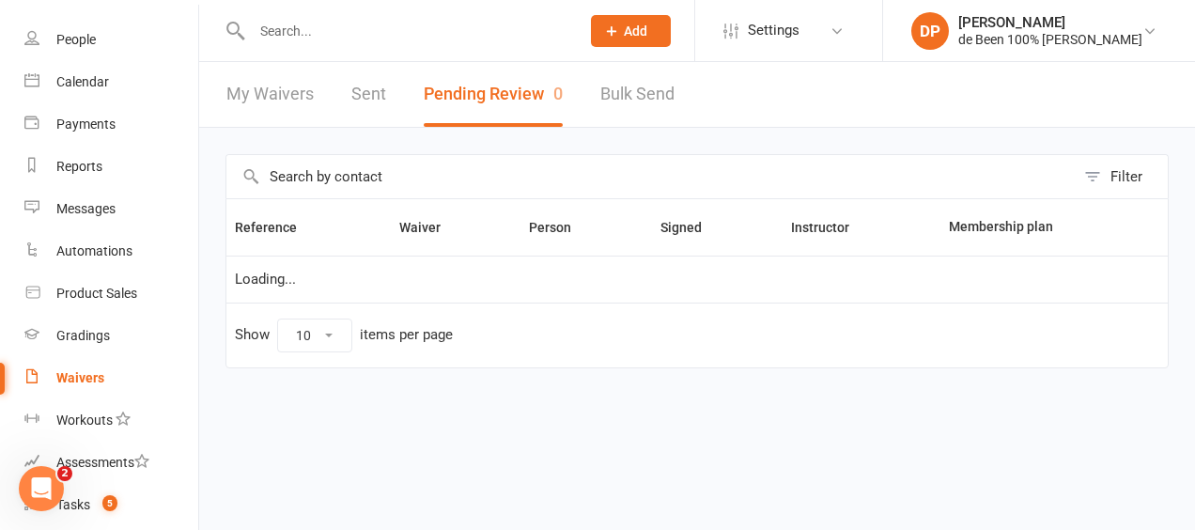
select select "100"
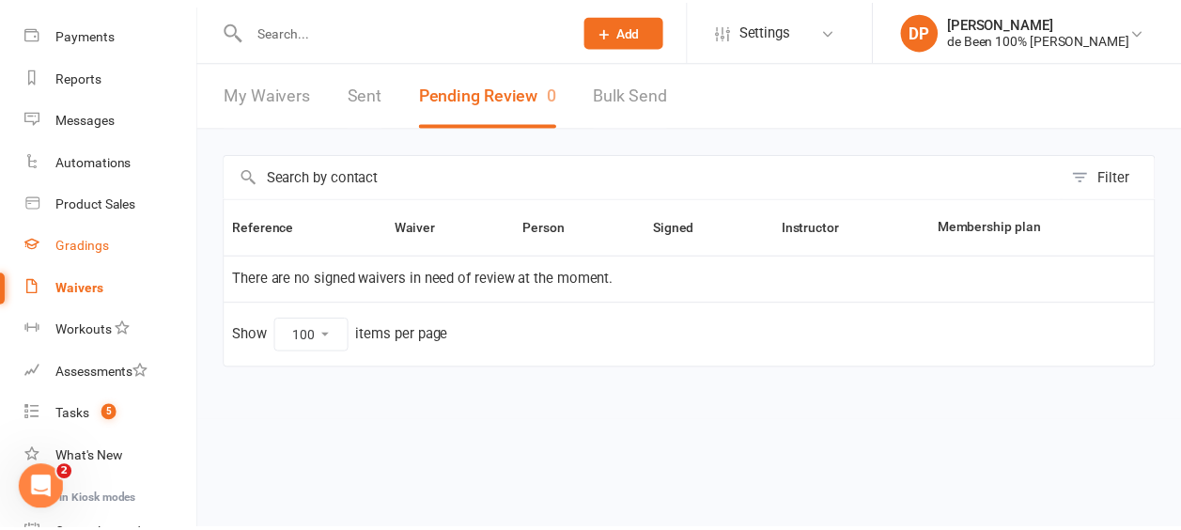
scroll to position [195, 0]
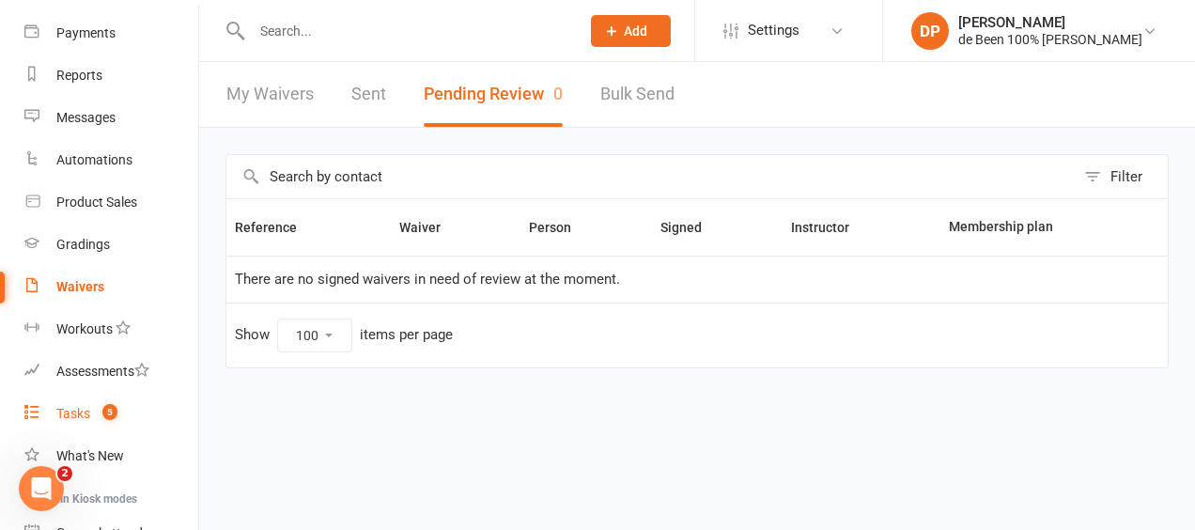
click at [65, 413] on div "Tasks" at bounding box center [73, 413] width 34 height 15
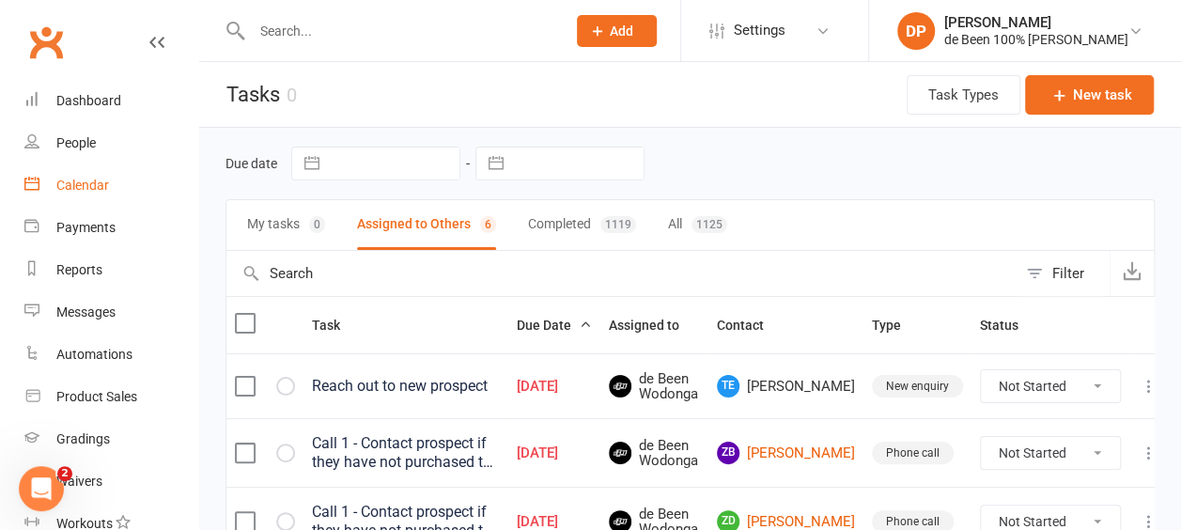
click at [75, 179] on div "Calendar" at bounding box center [82, 185] width 53 height 15
